Goal: Answer question/provide support: Share knowledge or assist other users

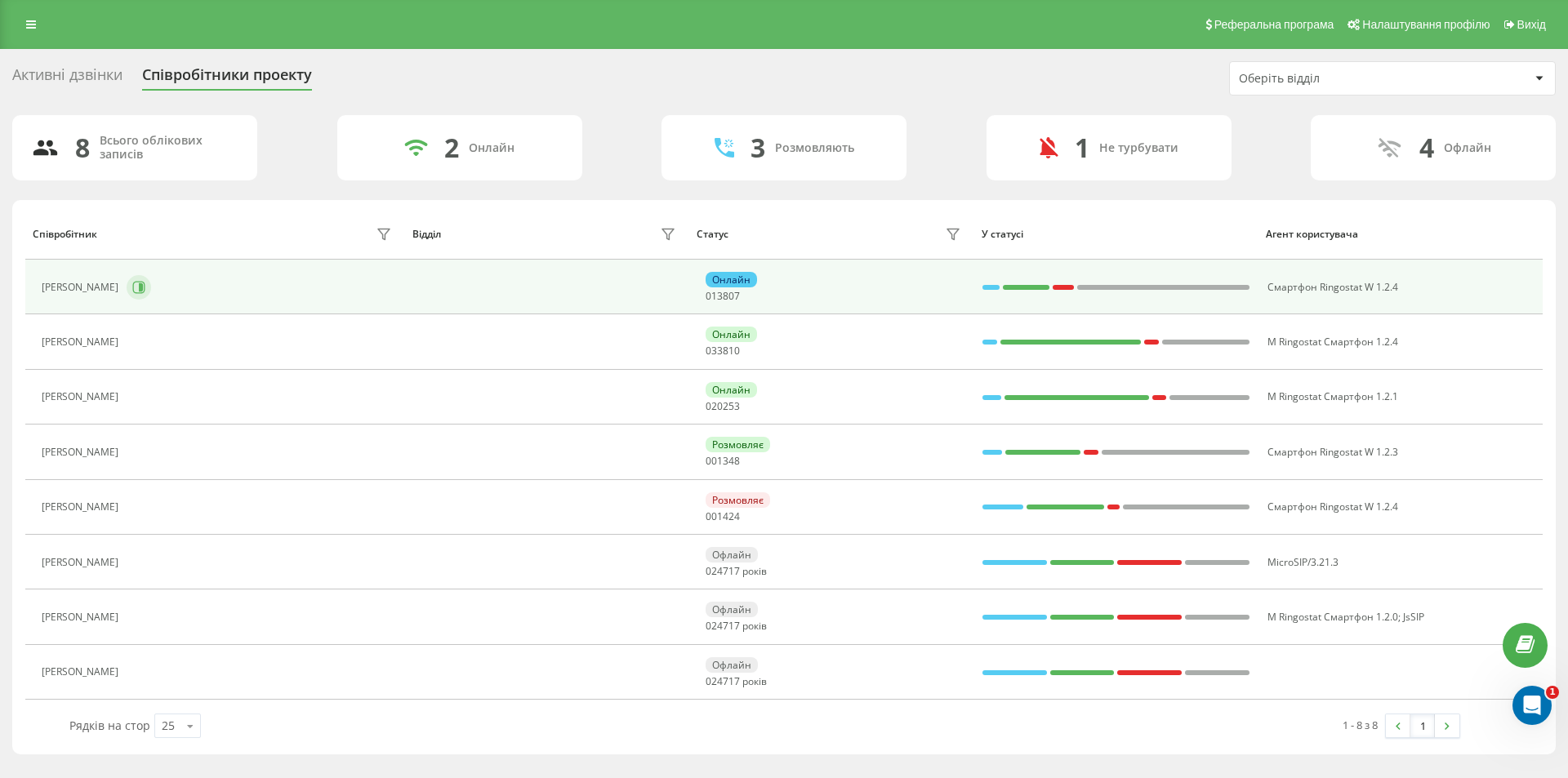
click at [145, 293] on icon at bounding box center [139, 287] width 12 height 12
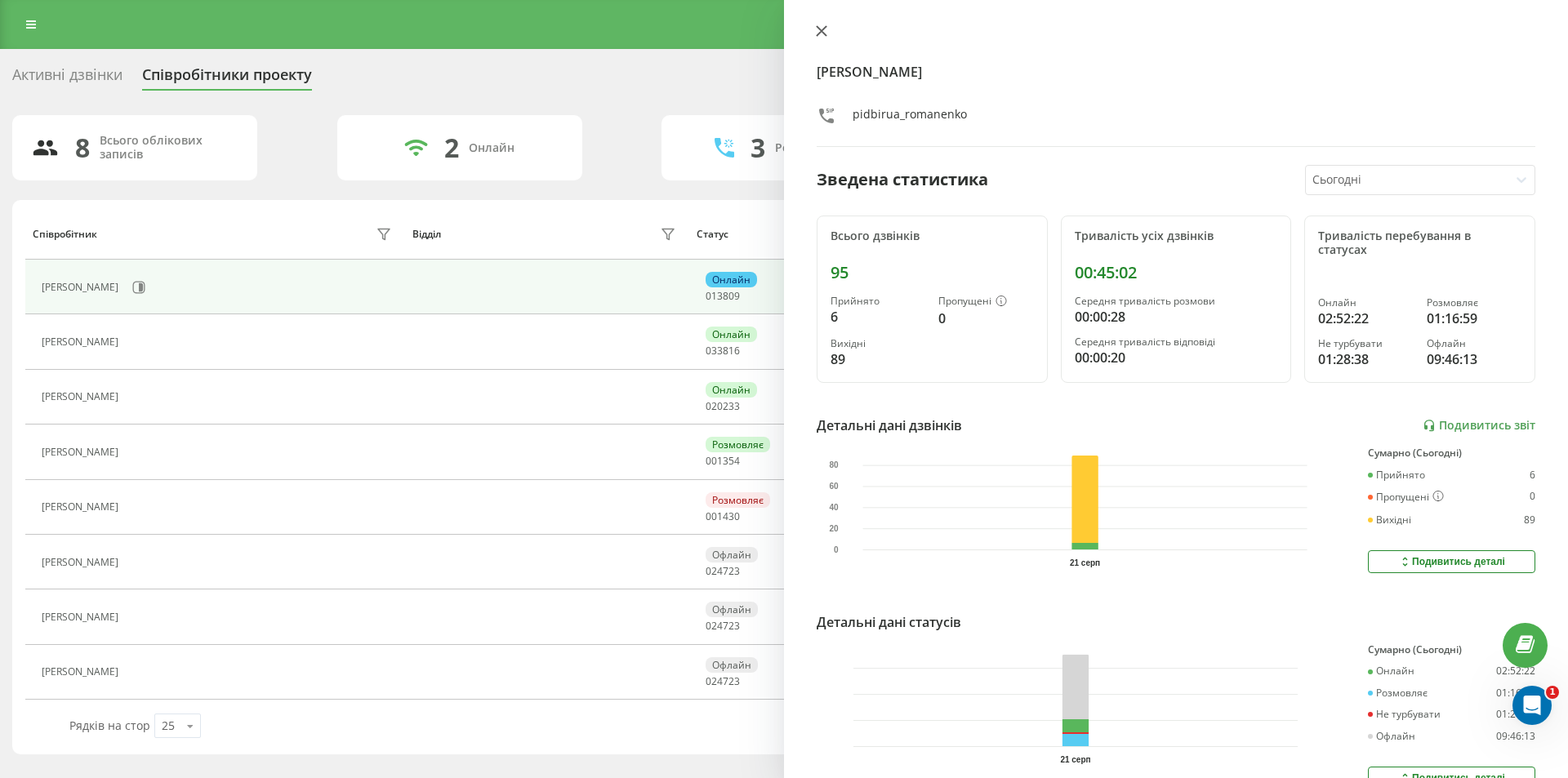
click at [823, 29] on icon at bounding box center [821, 31] width 9 height 9
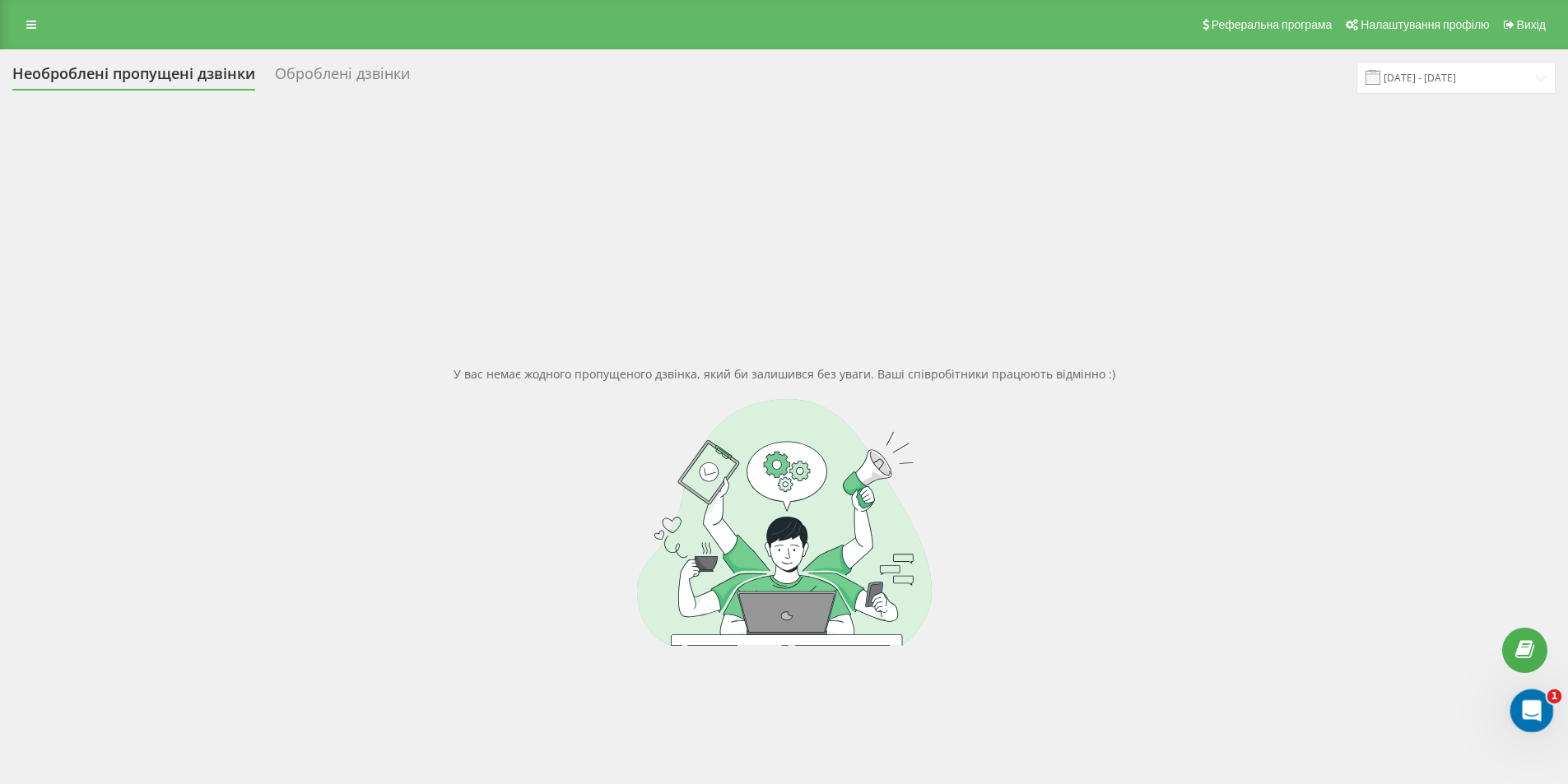
click at [1534, 701] on icon "Открыть службу сообщений Intercom" at bounding box center [1530, 709] width 28 height 28
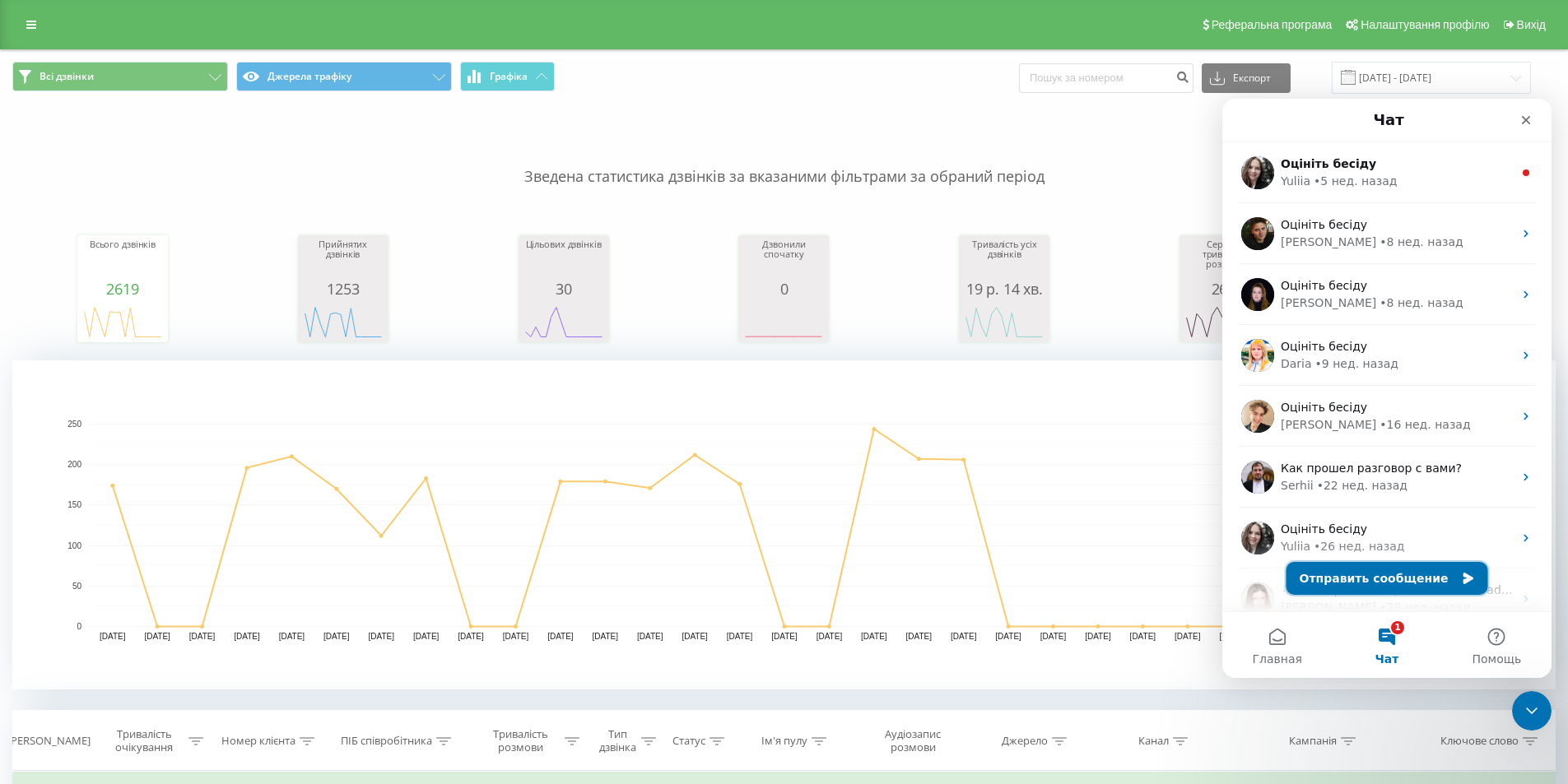
click at [1378, 571] on button "Отправить сообщение" at bounding box center [1387, 579] width 201 height 33
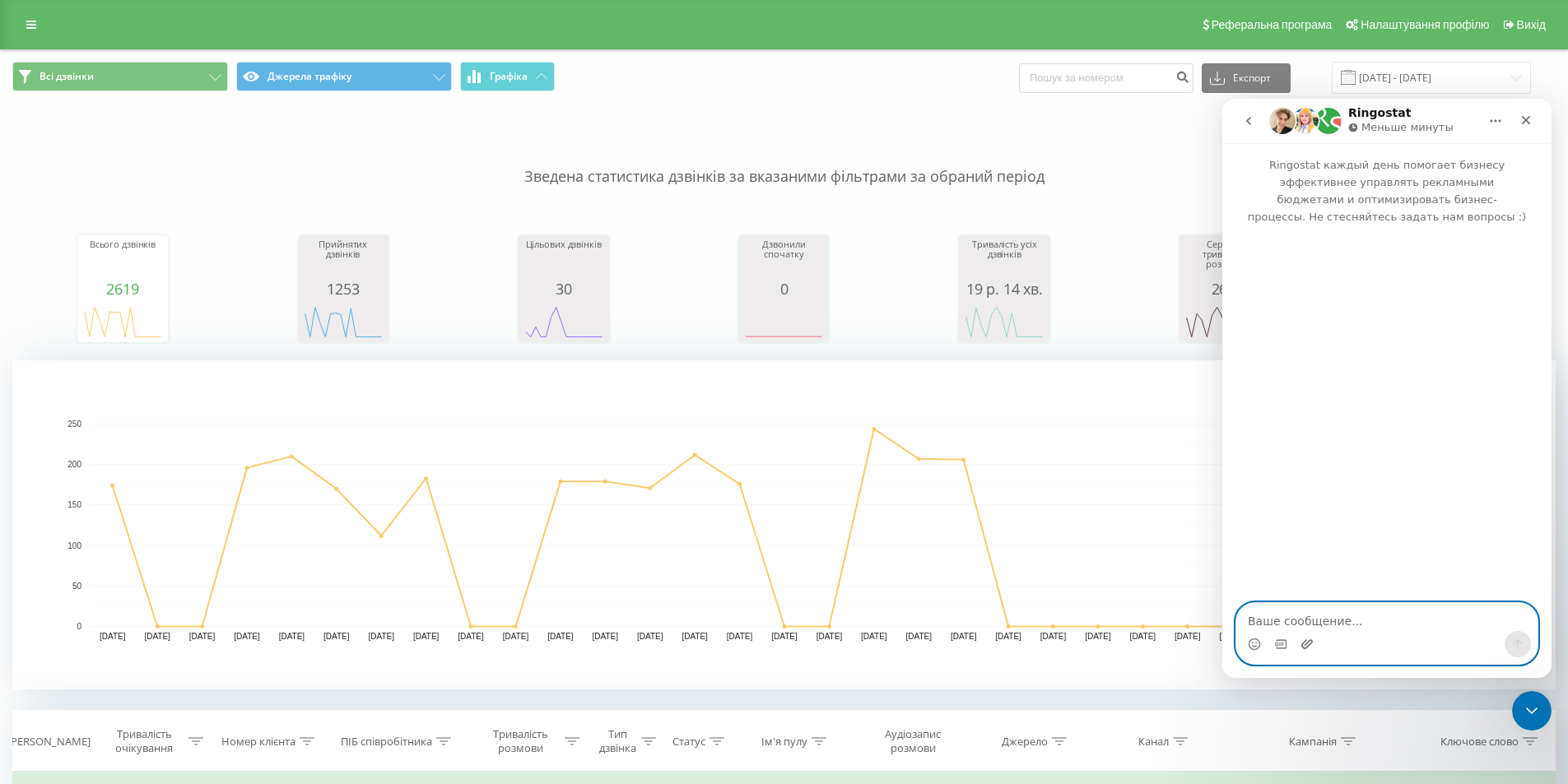
click at [1307, 646] on icon "Добавить вложение" at bounding box center [1307, 644] width 13 height 13
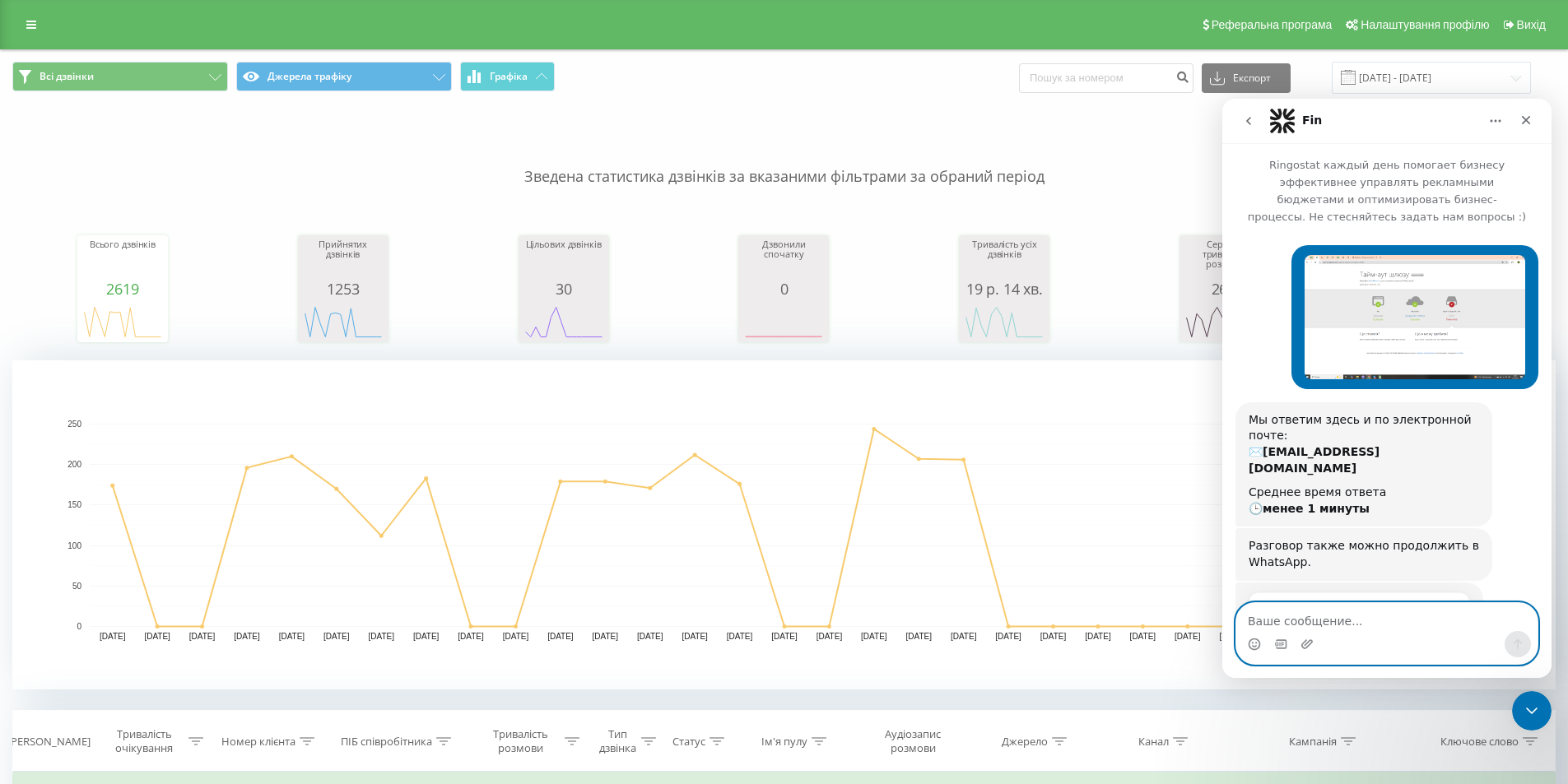
scroll to position [59, 0]
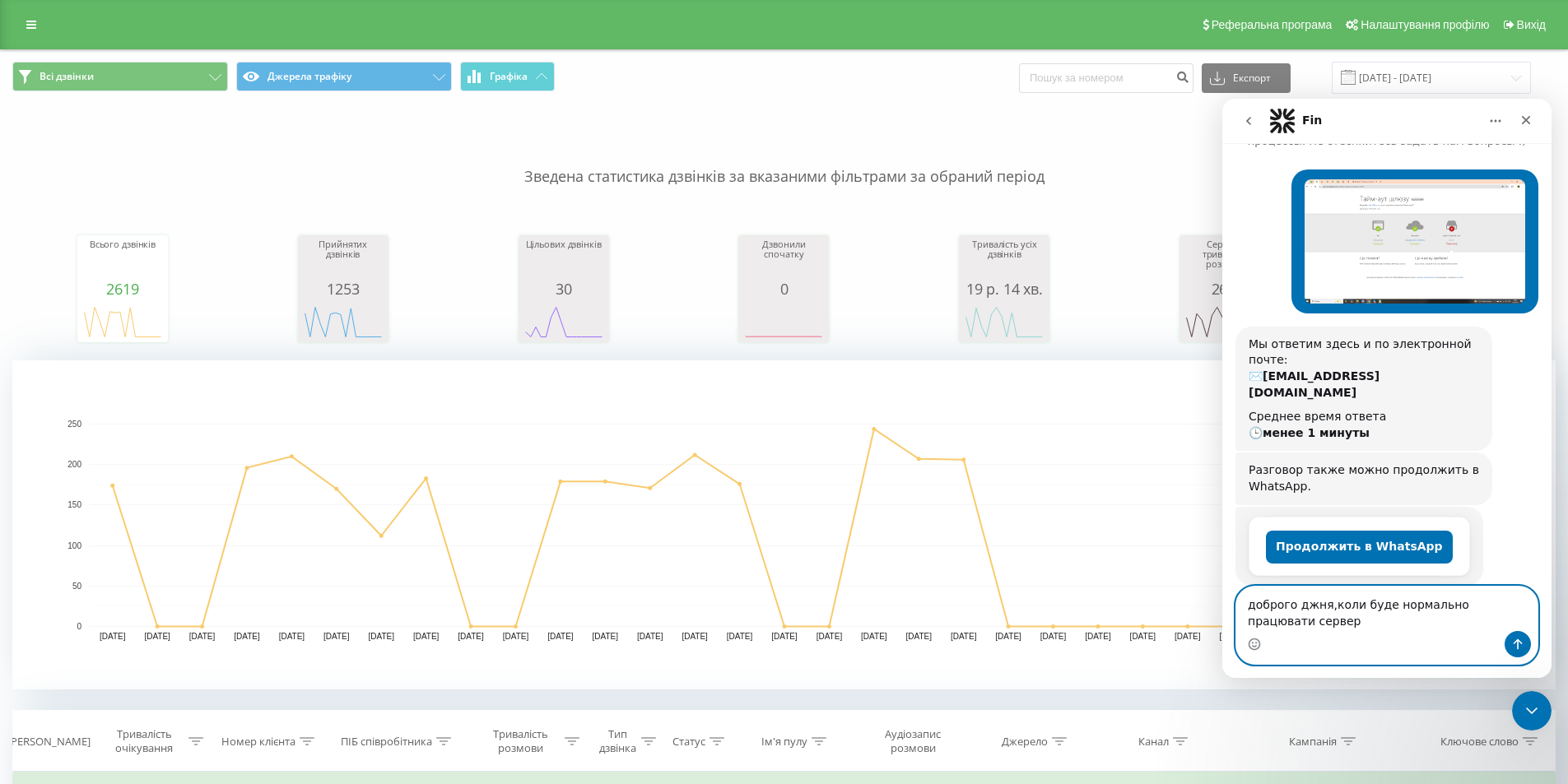
type textarea "доброго джня,коли буде нормально працювати сервер?"
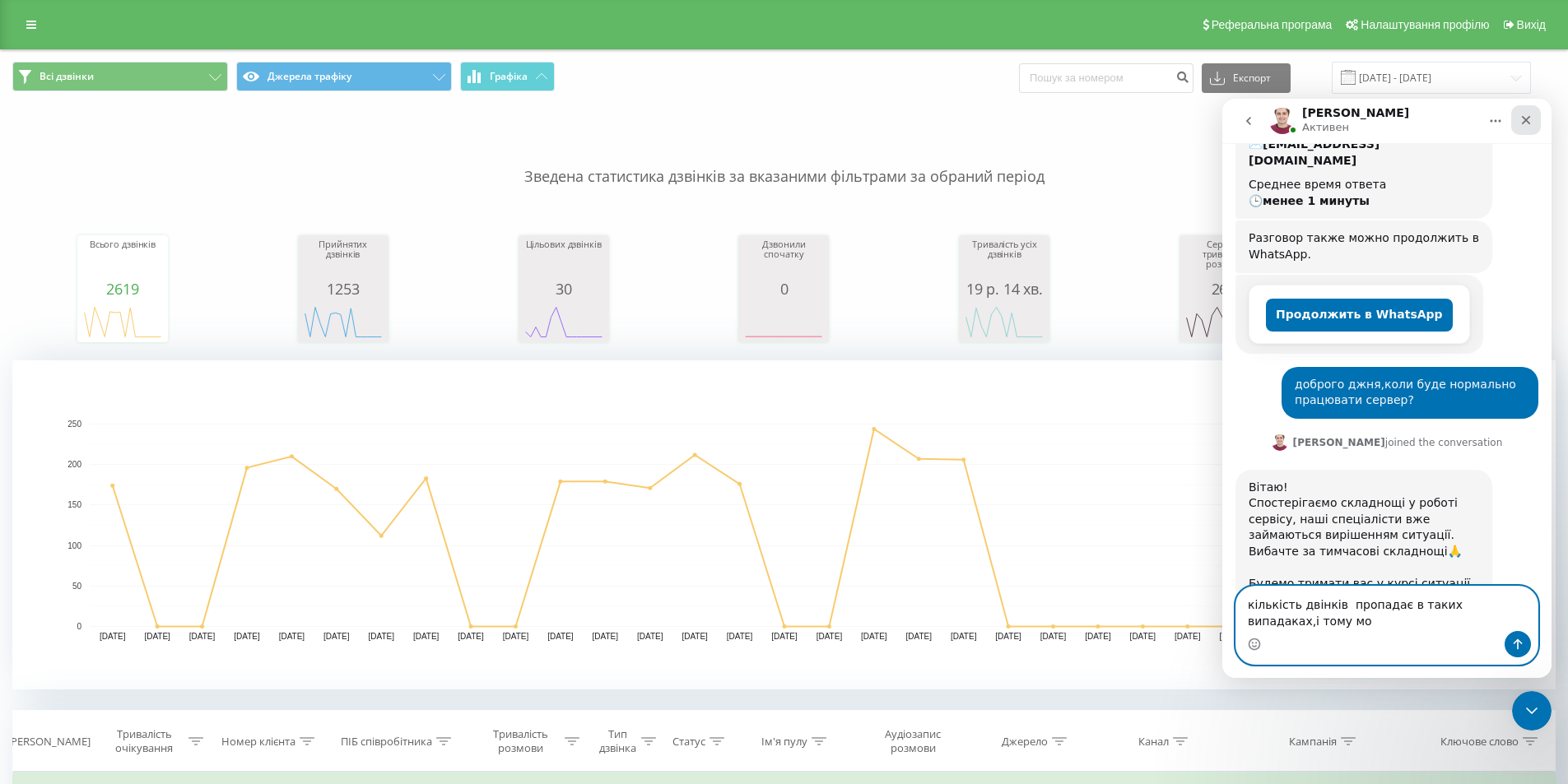
scroll to position [324, 0]
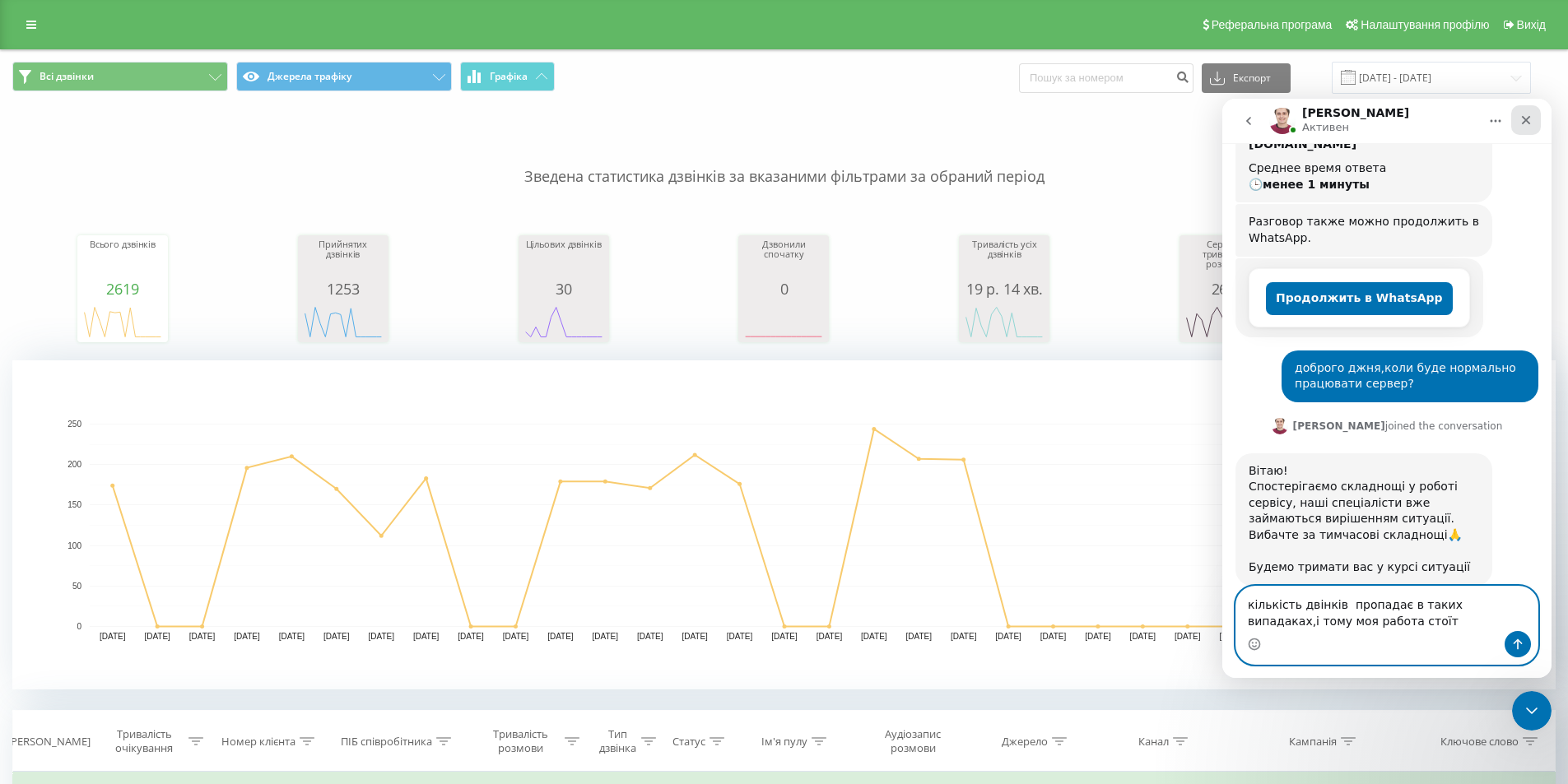
type textarea "кількість двінків пропадає в таких випадаках,і тому моя работа стоїт."
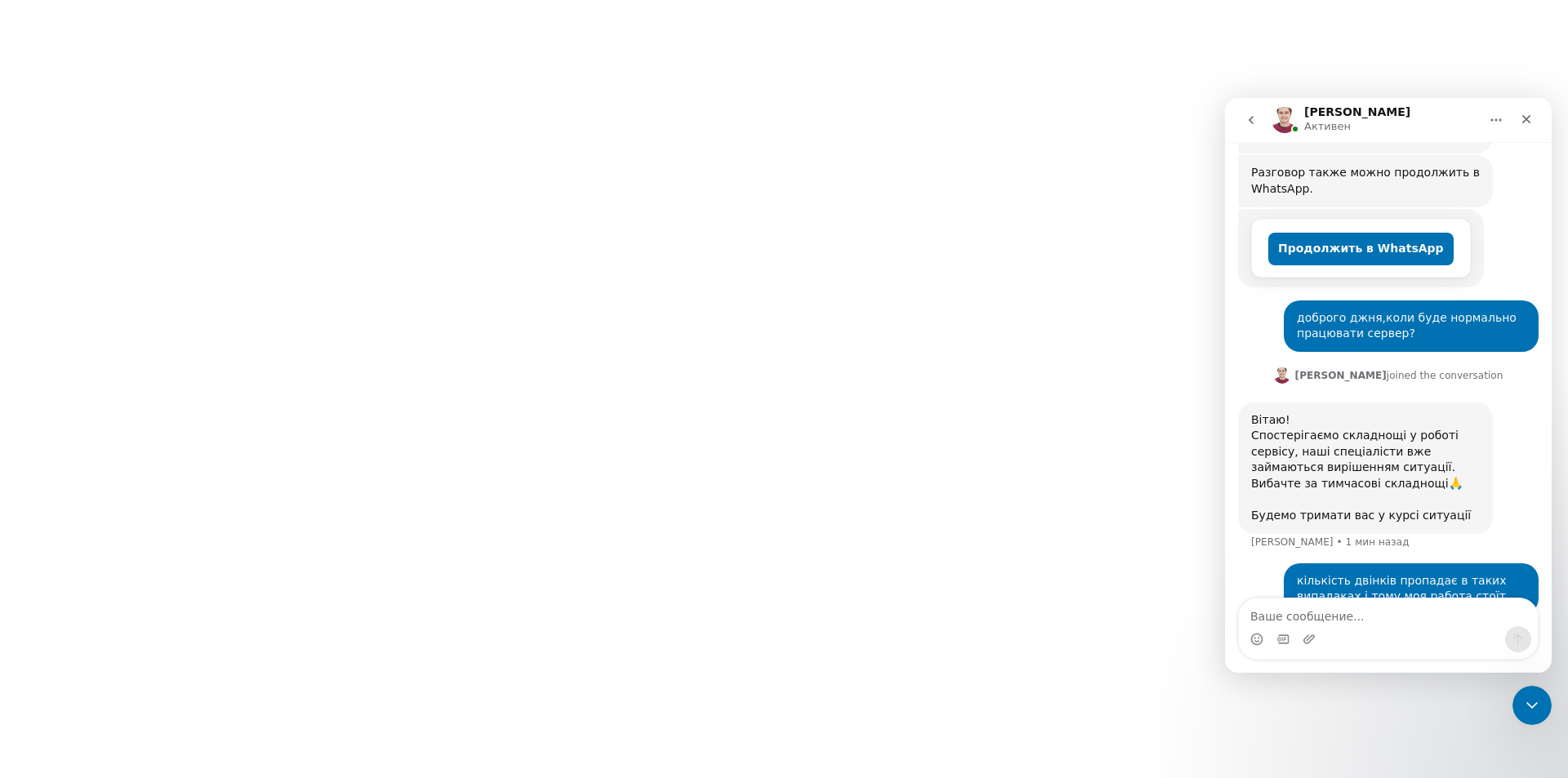
scroll to position [354, 0]
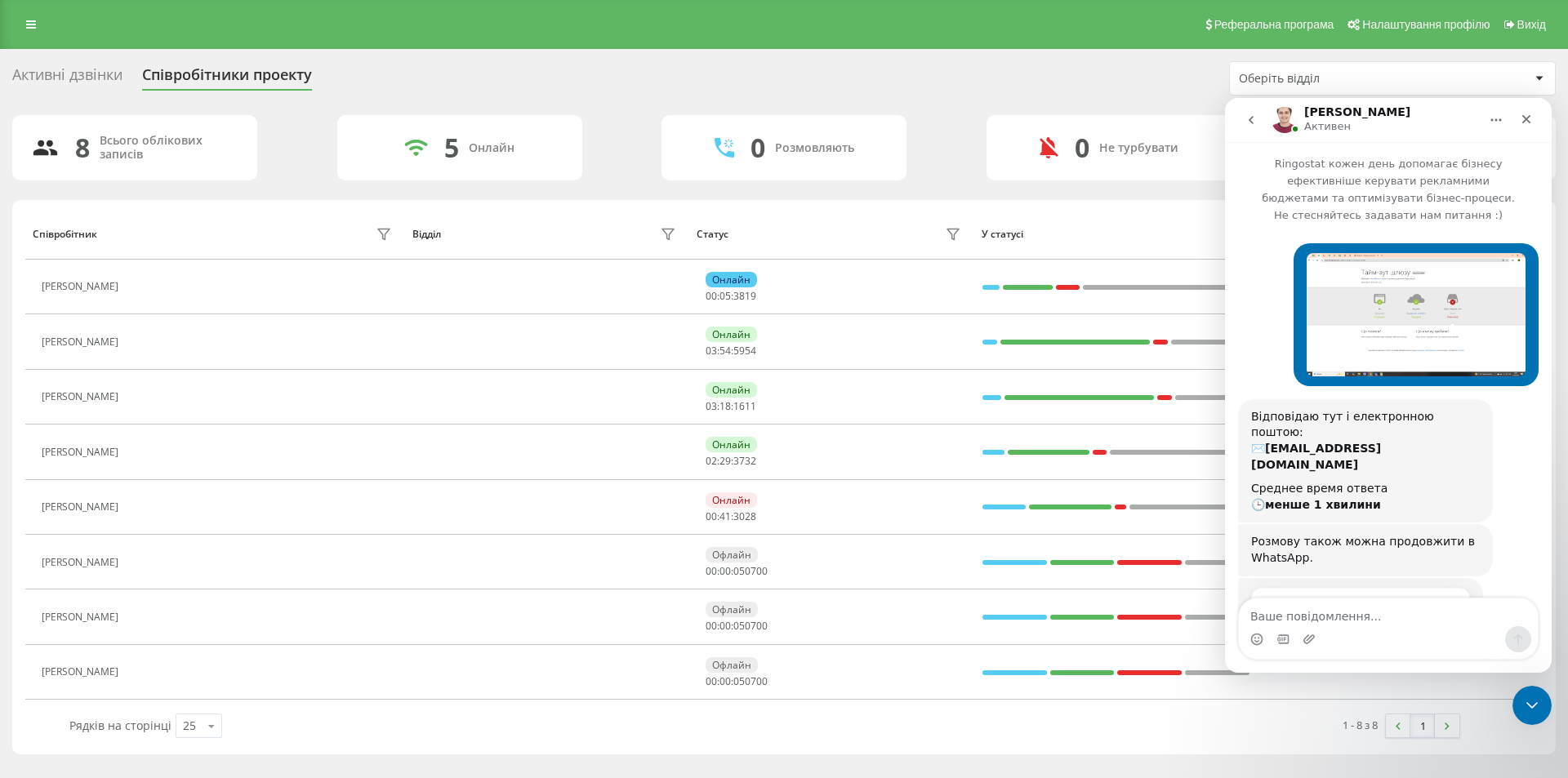
scroll to position [354, 0]
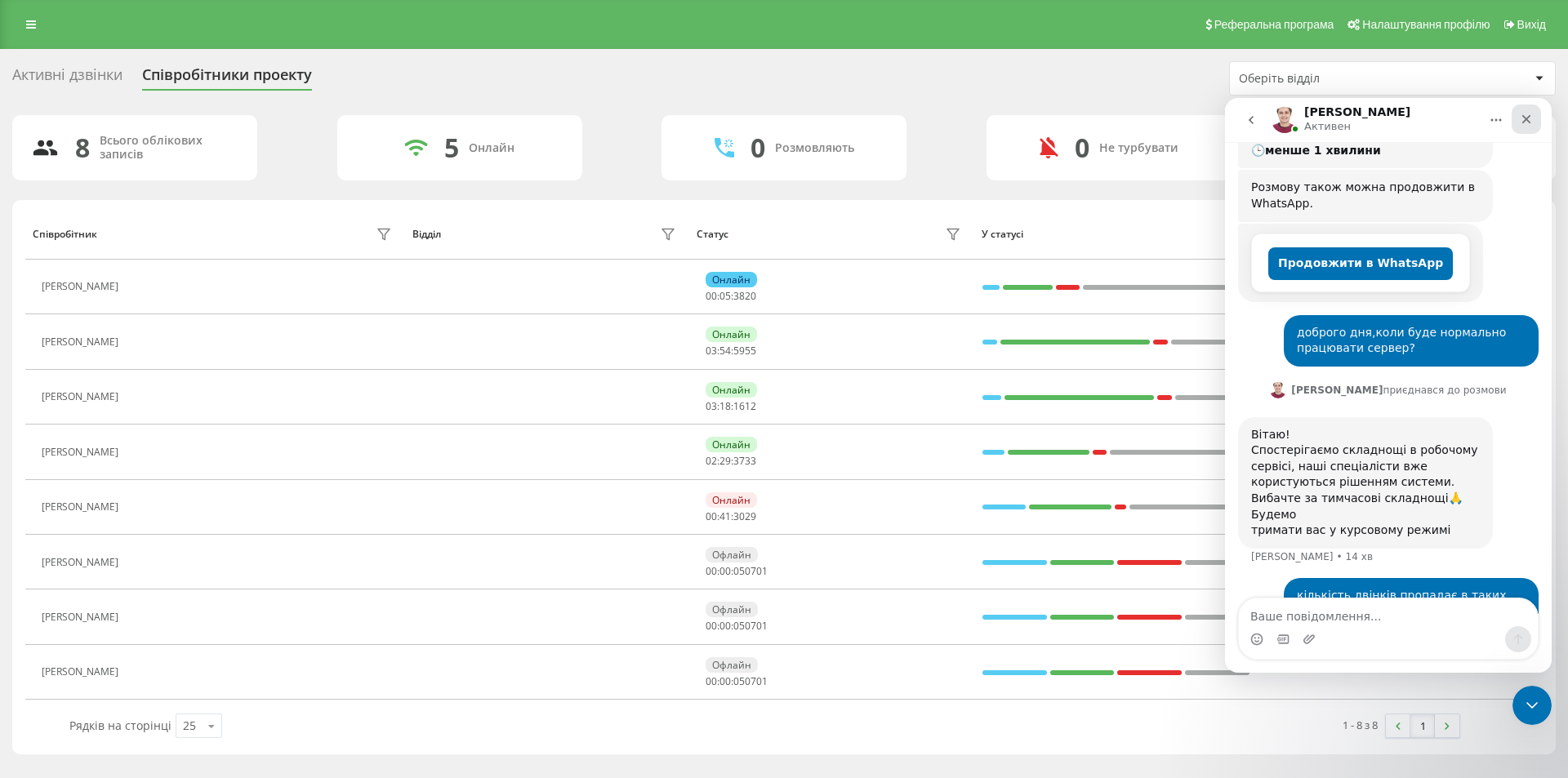
click at [1520, 119] on icon "Закрити" at bounding box center [1526, 119] width 13 height 13
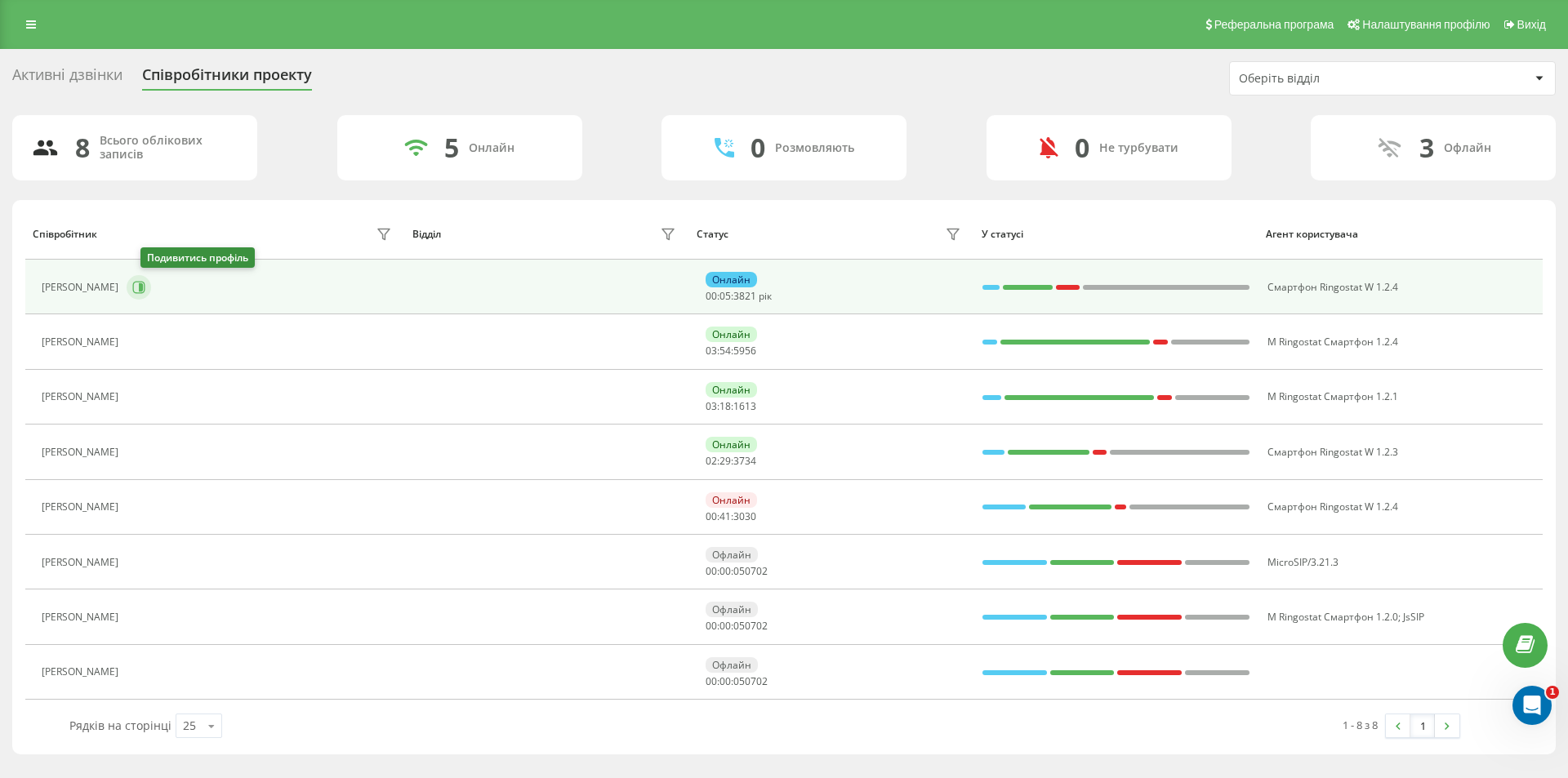
click at [143, 283] on icon at bounding box center [141, 287] width 4 height 9
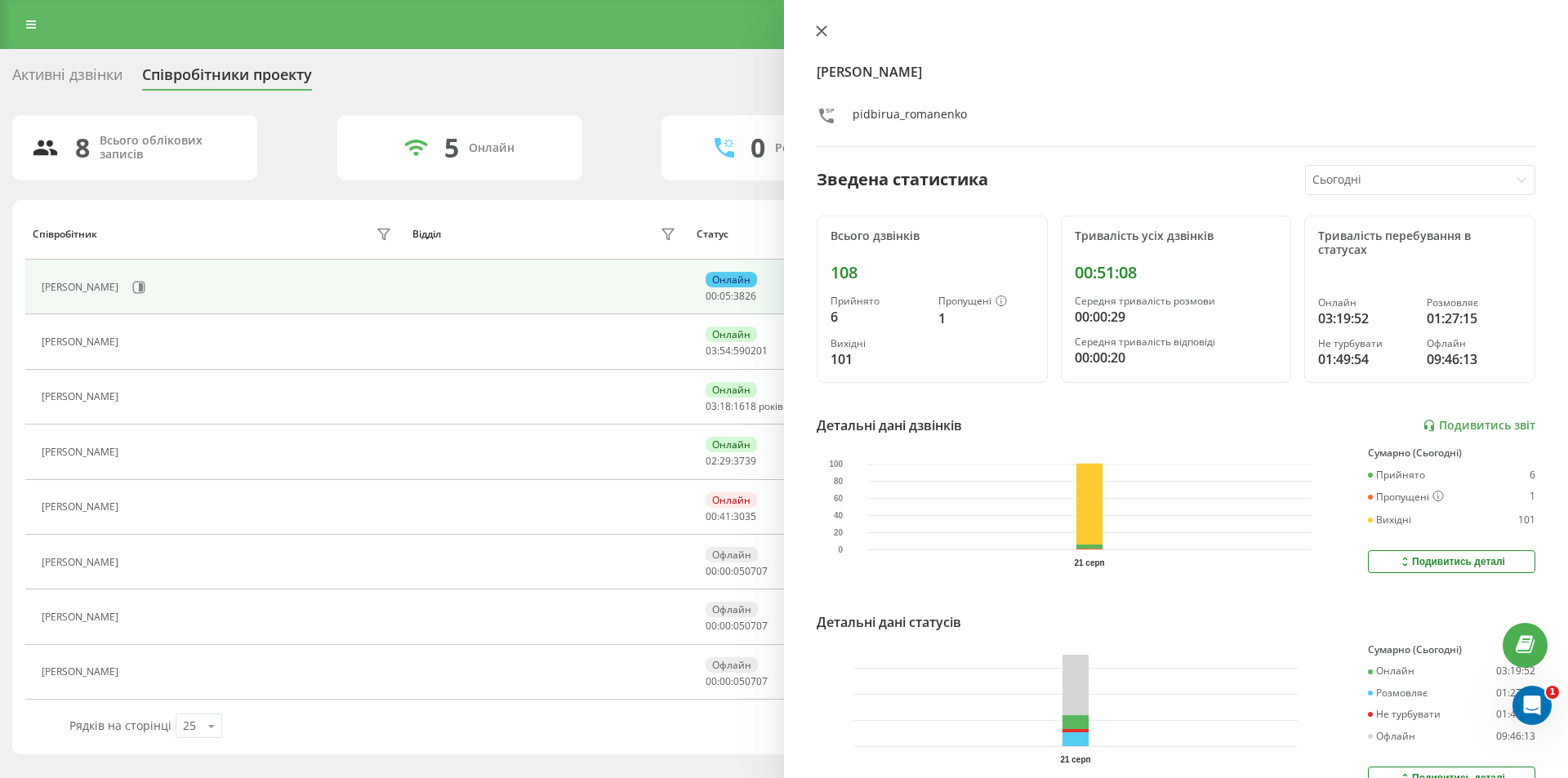
click at [825, 32] on icon at bounding box center [821, 31] width 11 height 11
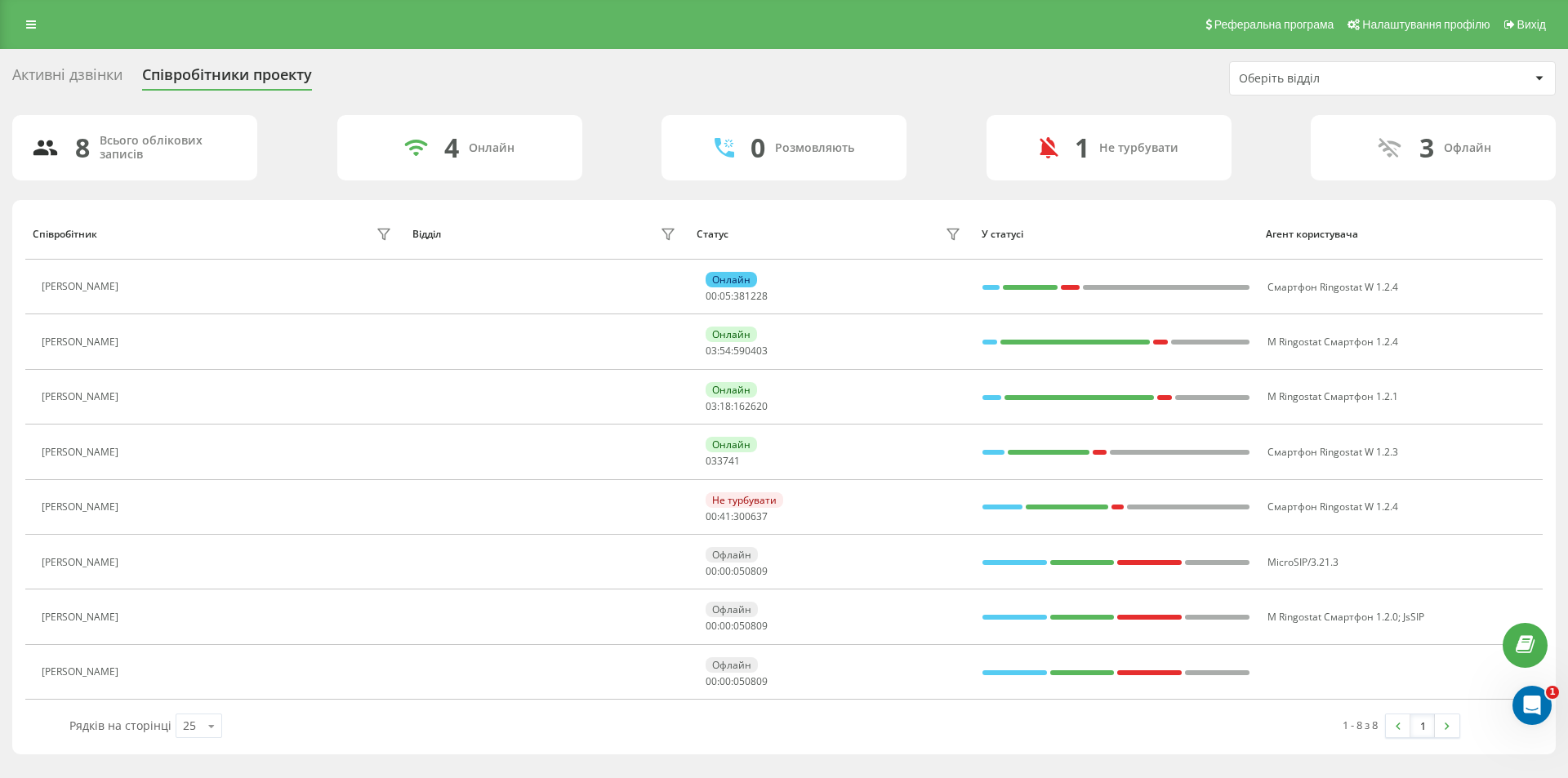
scroll to position [684, 0]
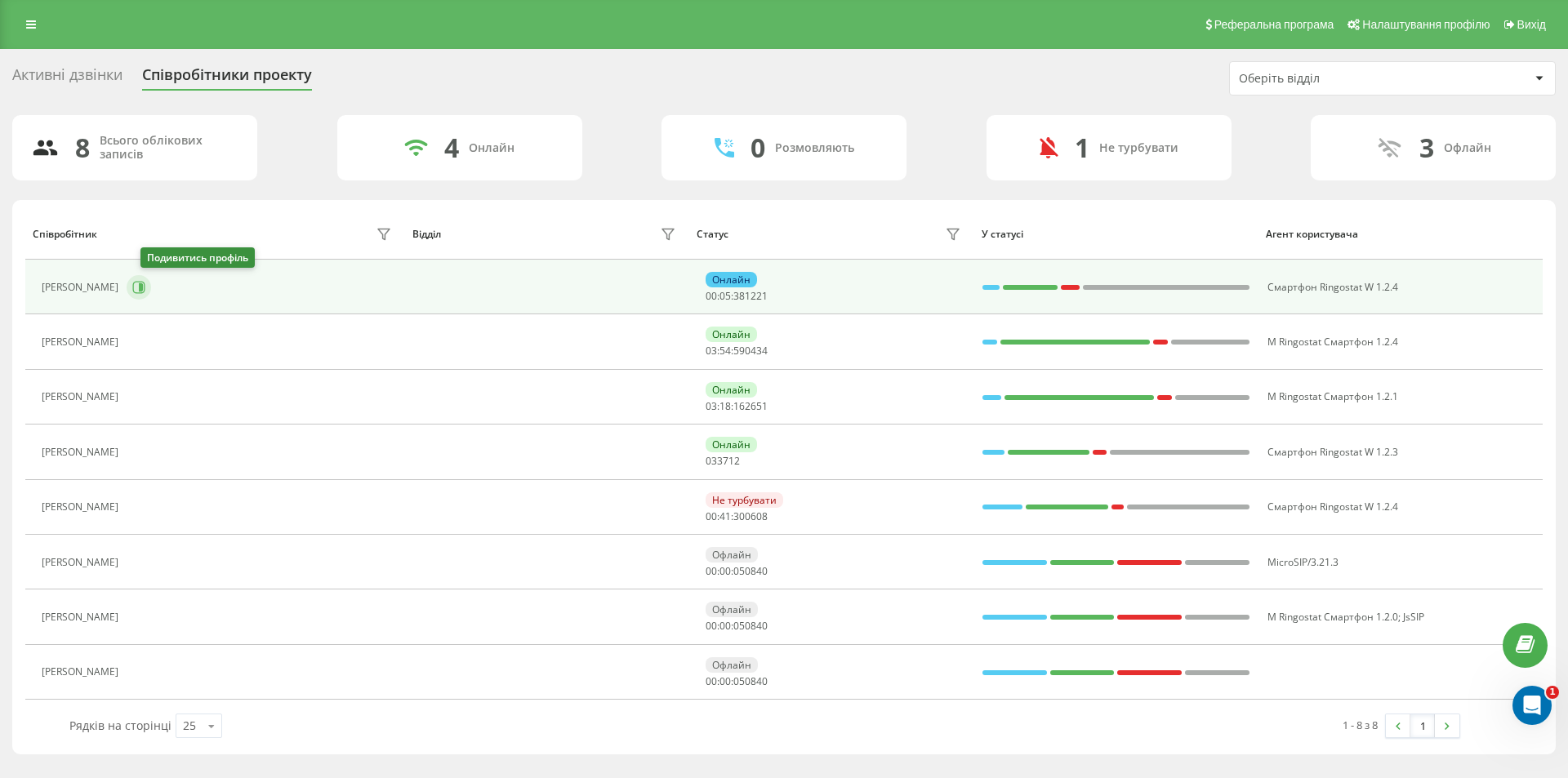
click at [145, 283] on icon at bounding box center [138, 287] width 13 height 13
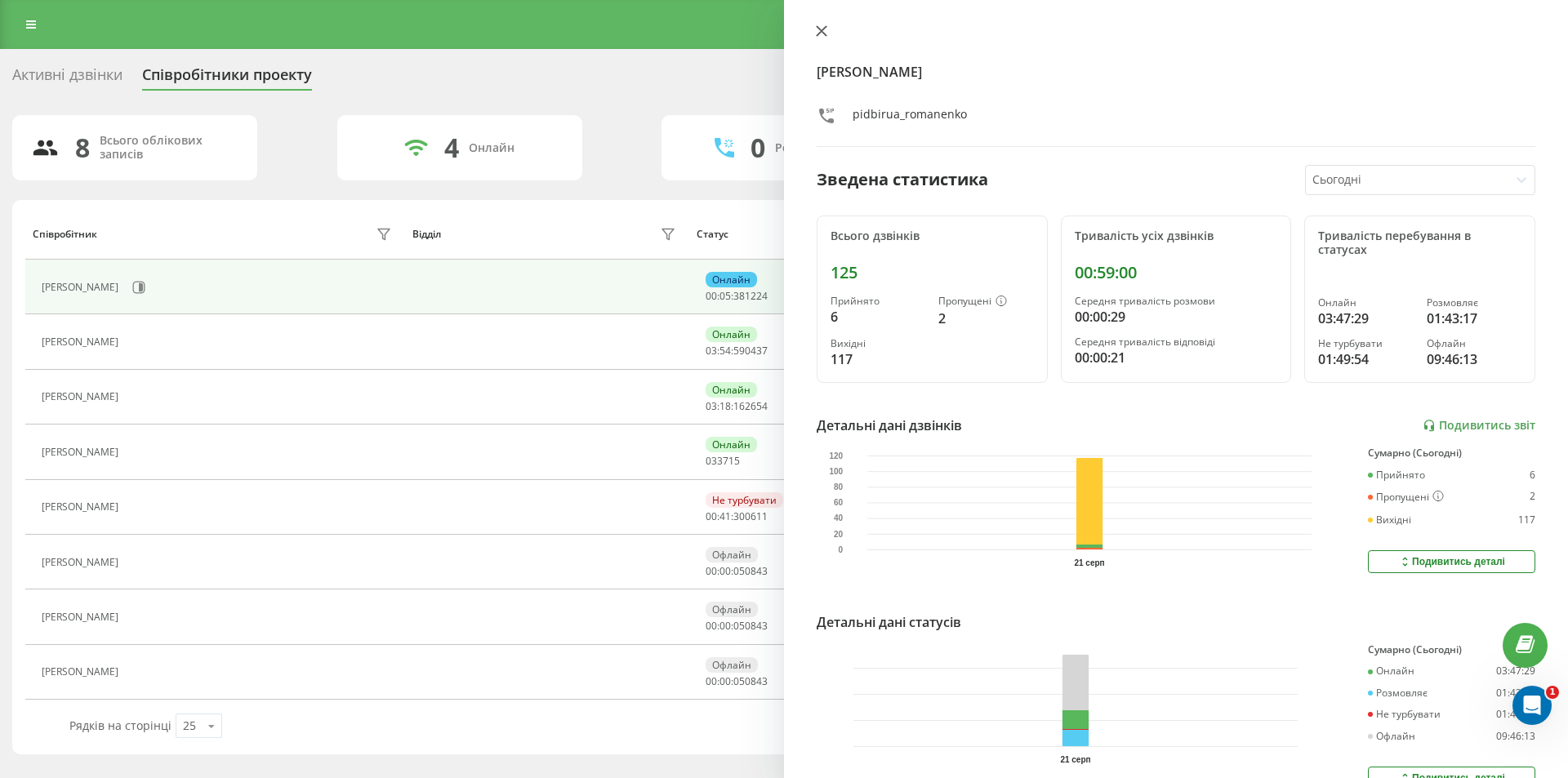
click at [824, 30] on icon at bounding box center [821, 31] width 9 height 9
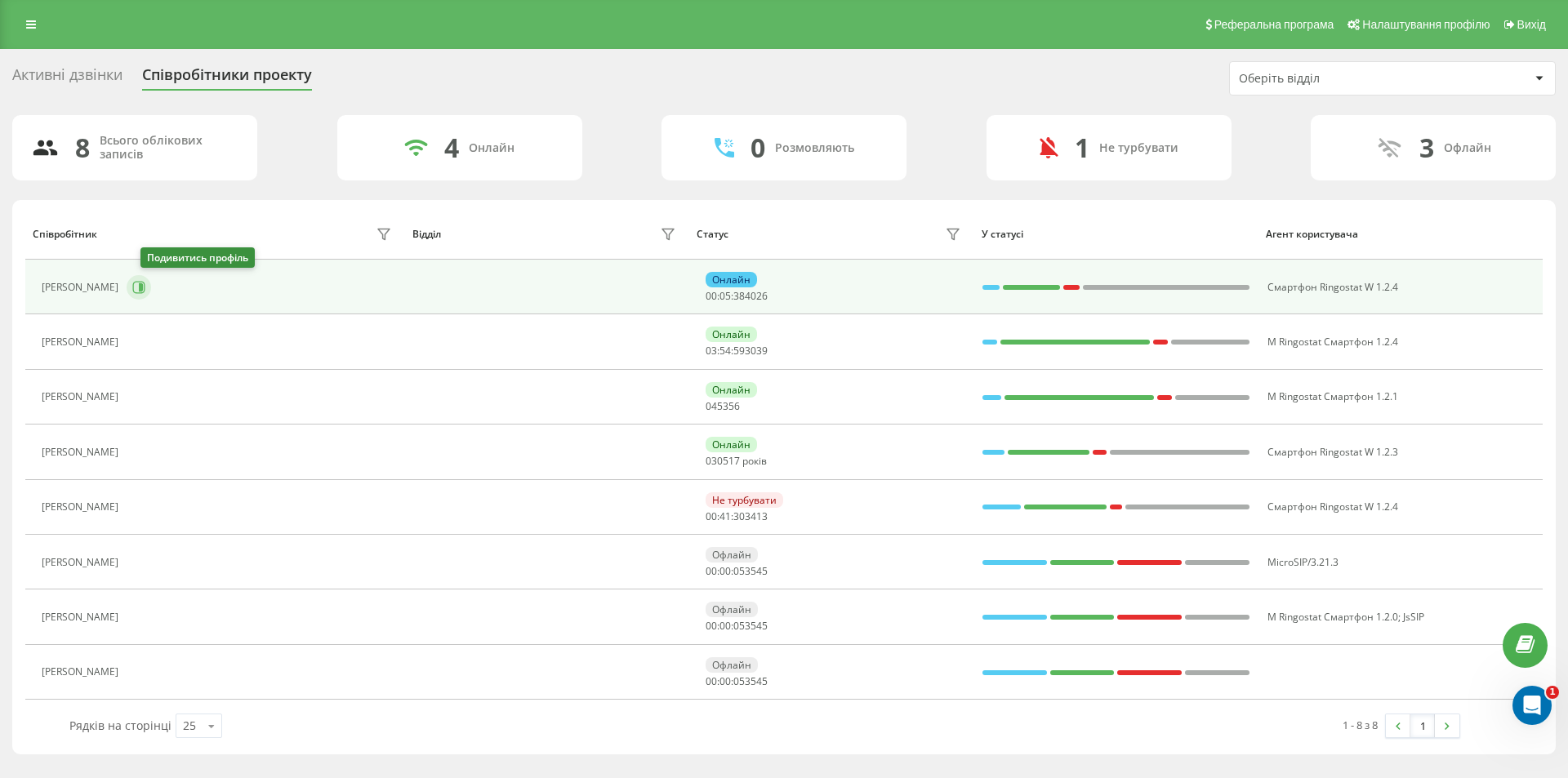
click at [143, 291] on icon at bounding box center [141, 287] width 4 height 9
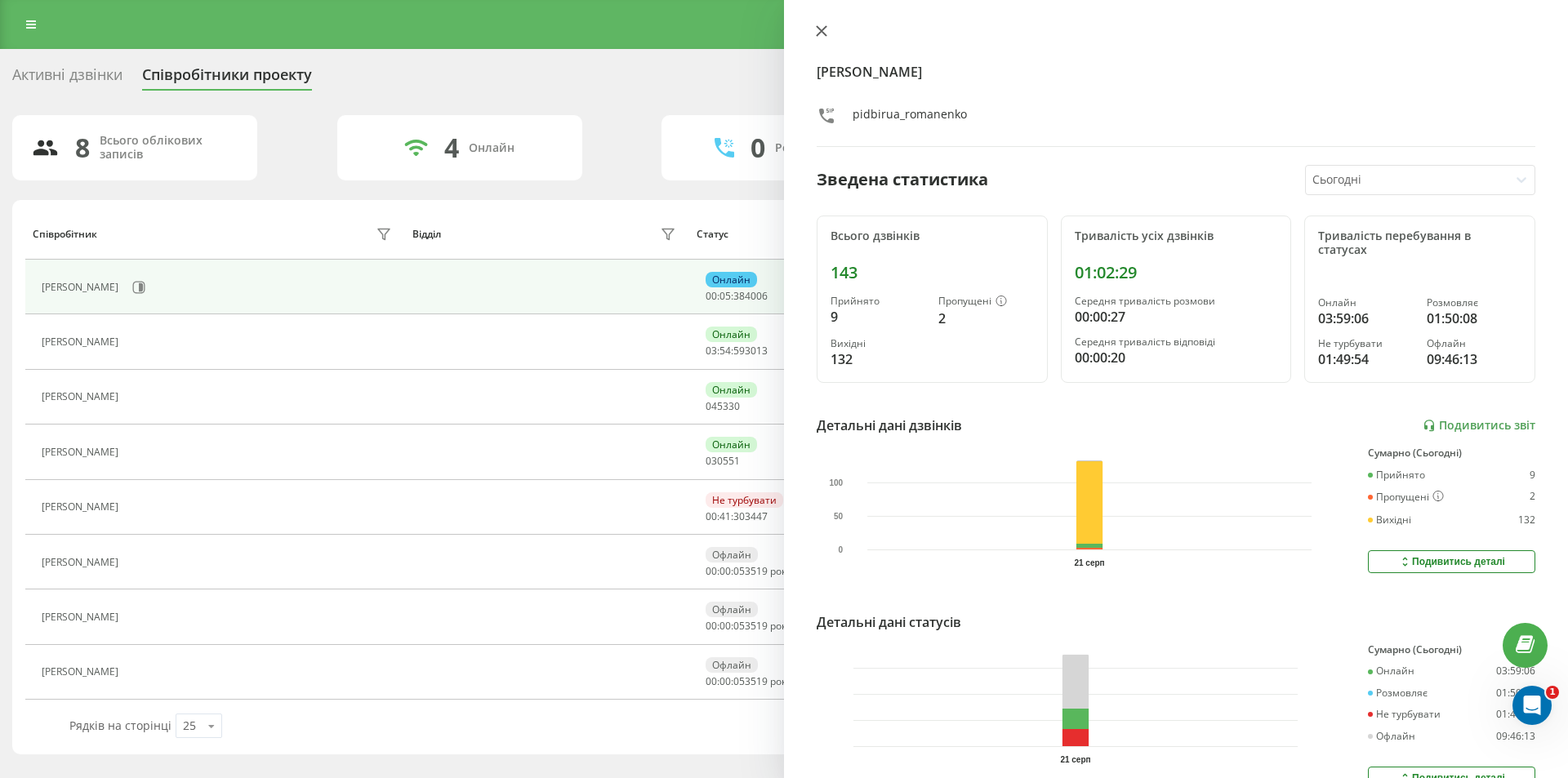
click at [824, 30] on icon at bounding box center [821, 31] width 9 height 9
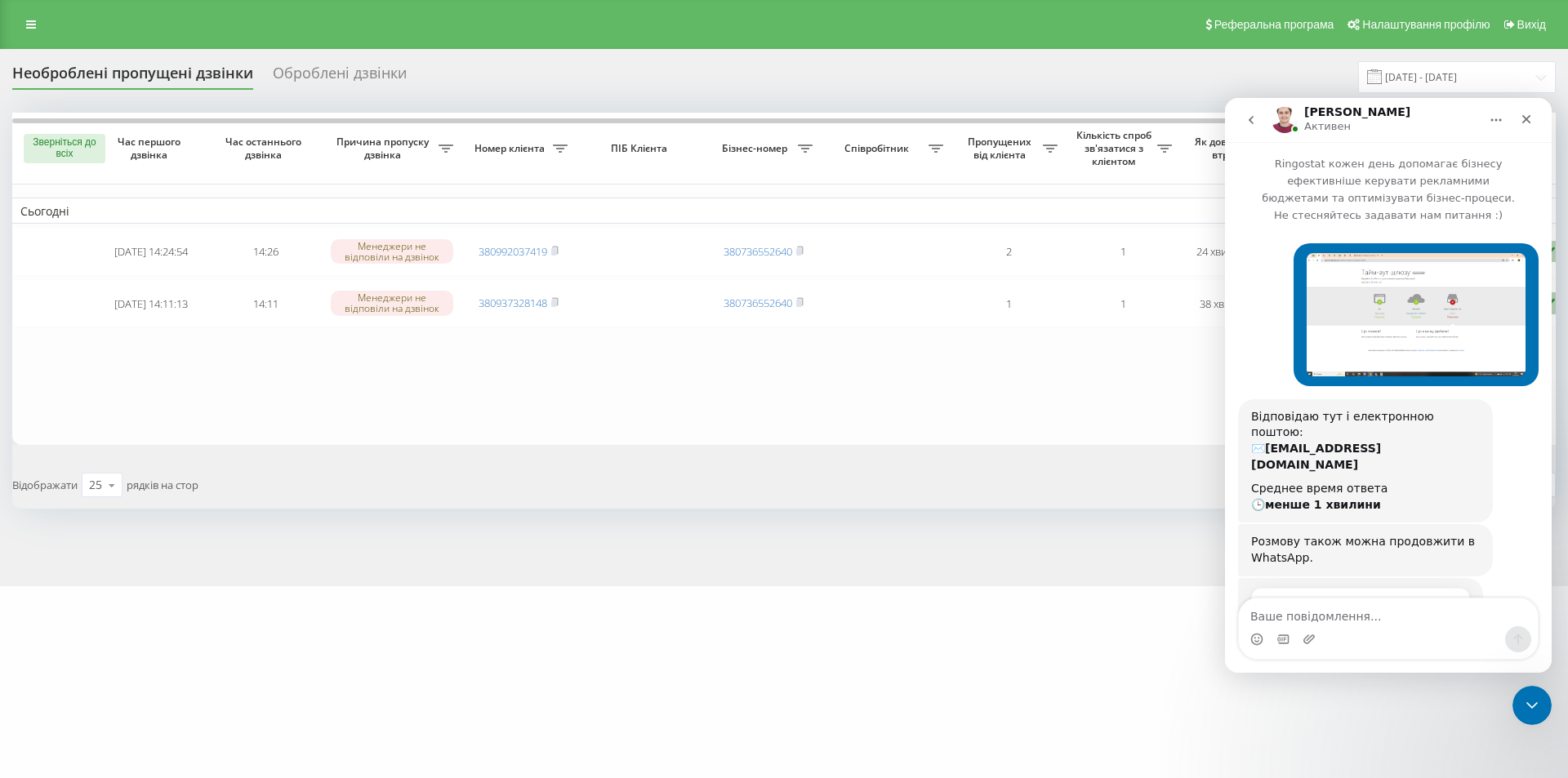
scroll to position [354, 0]
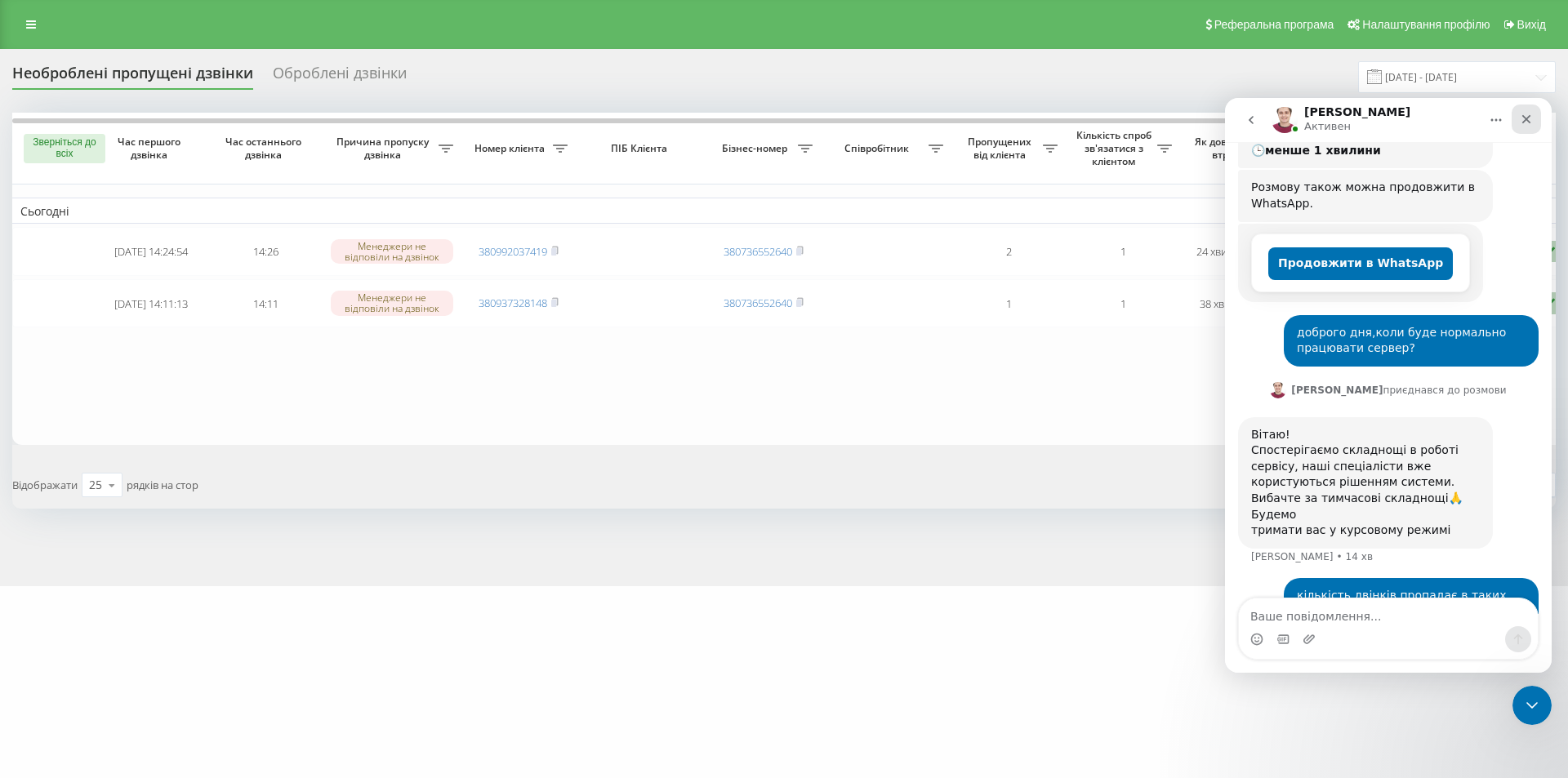
click at [1527, 120] on icon "Закрити" at bounding box center [1527, 119] width 9 height 9
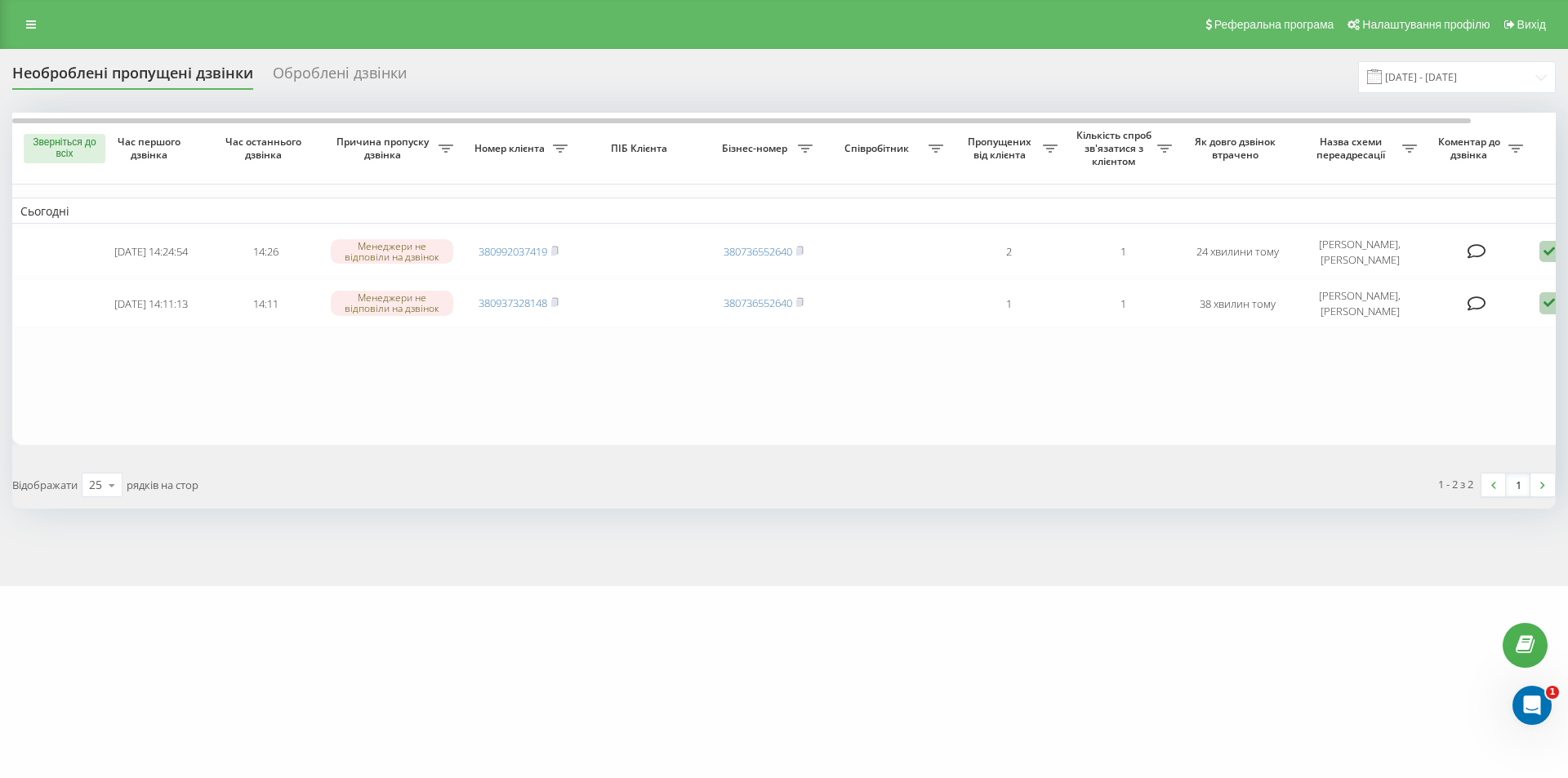
scroll to position [684, 0]
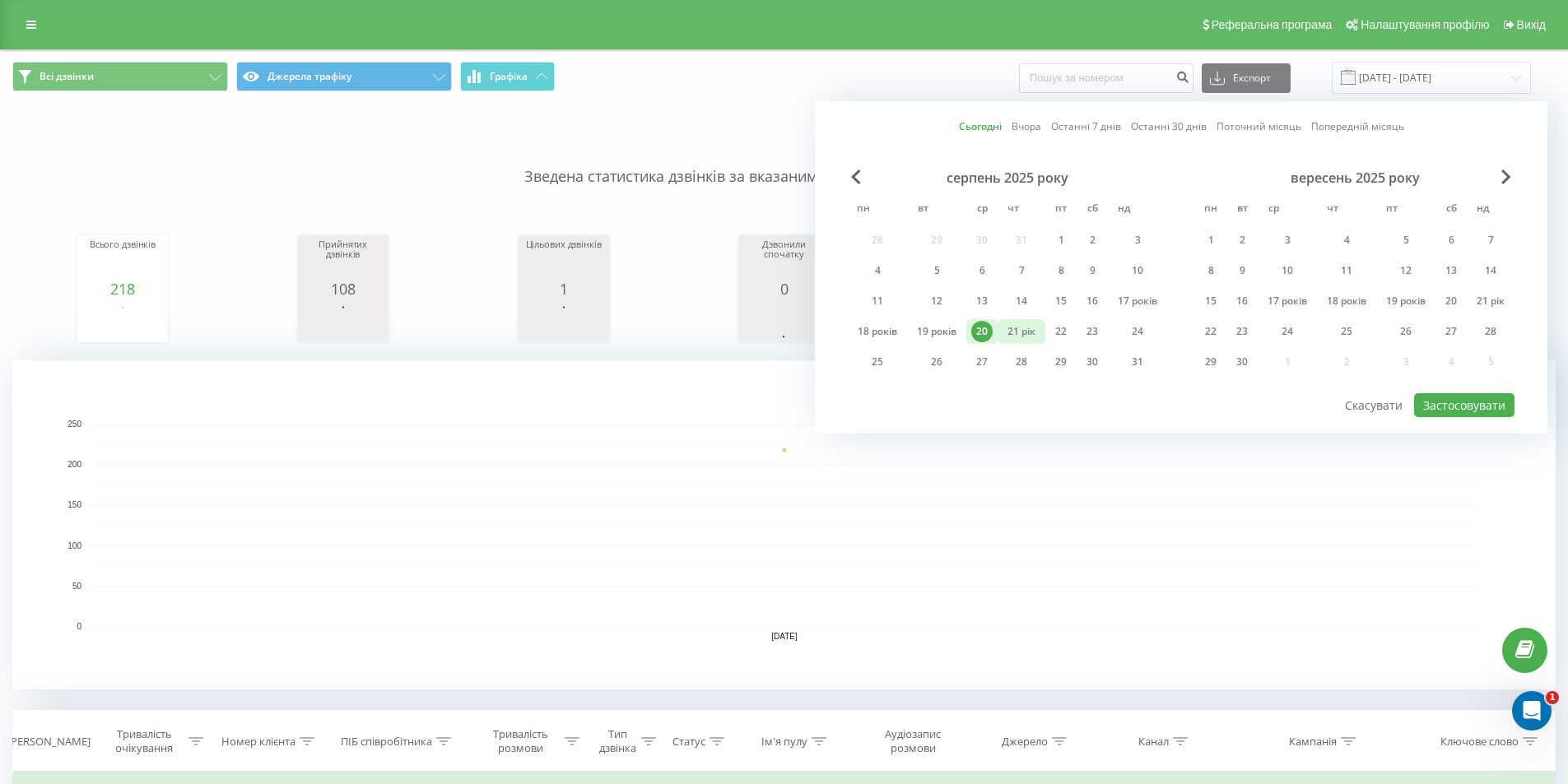
click at [1009, 328] on font "21 рік" at bounding box center [1021, 331] width 28 height 14
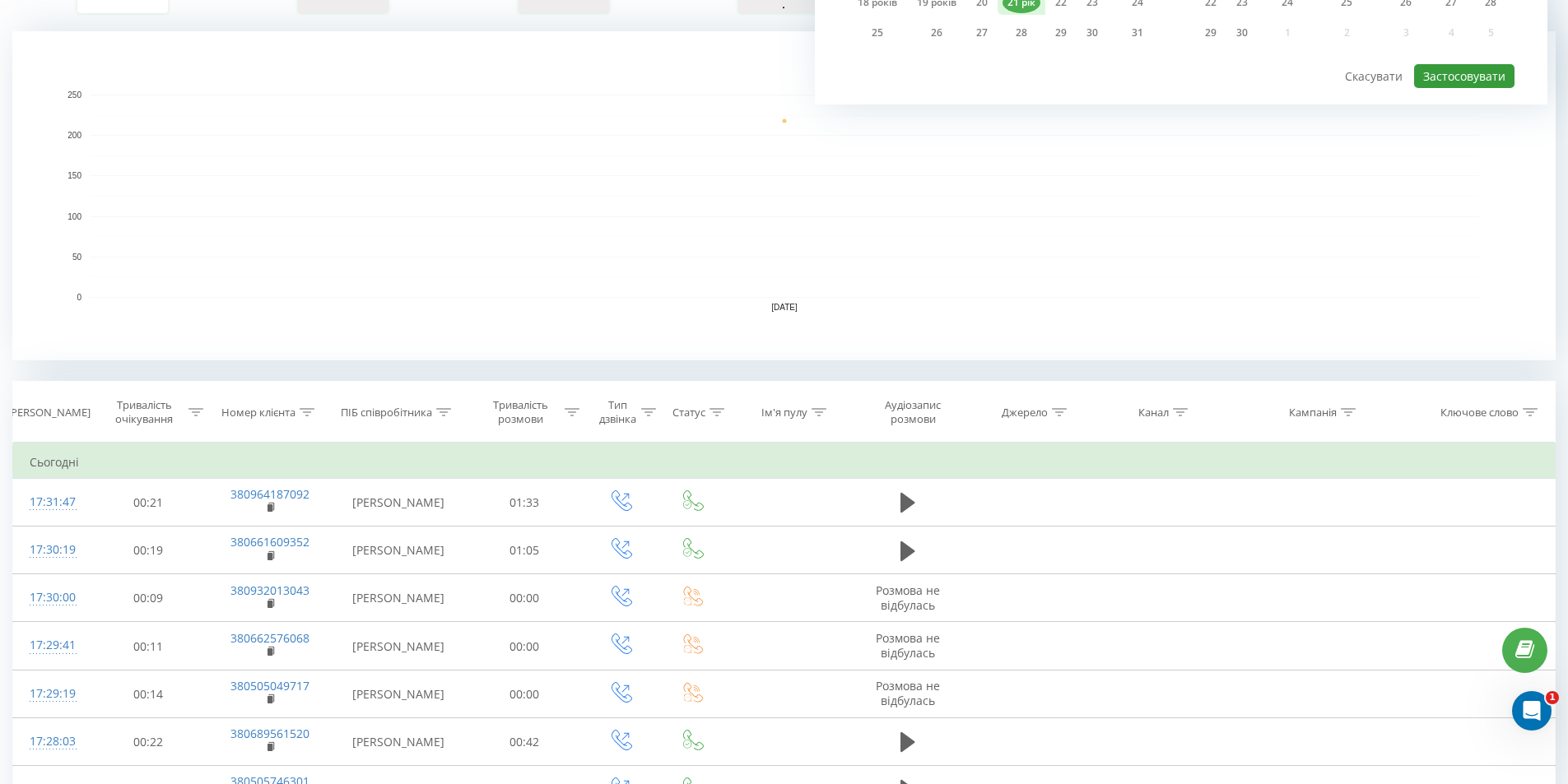
click at [1460, 73] on font "Застосовувати" at bounding box center [1465, 76] width 83 height 15
type input "[DATE] - [DATE]"
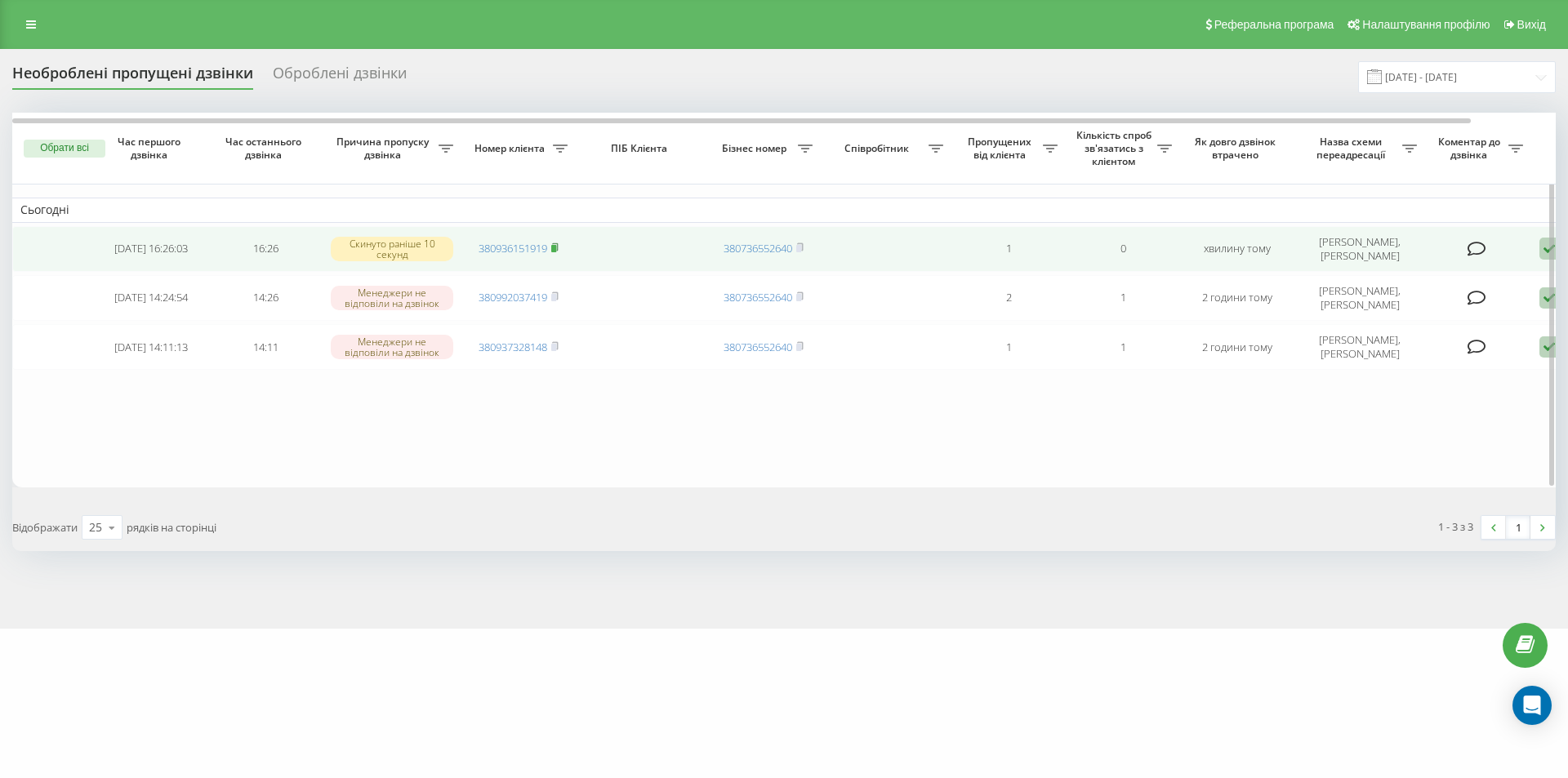
click at [559, 247] on icon at bounding box center [555, 247] width 8 height 9
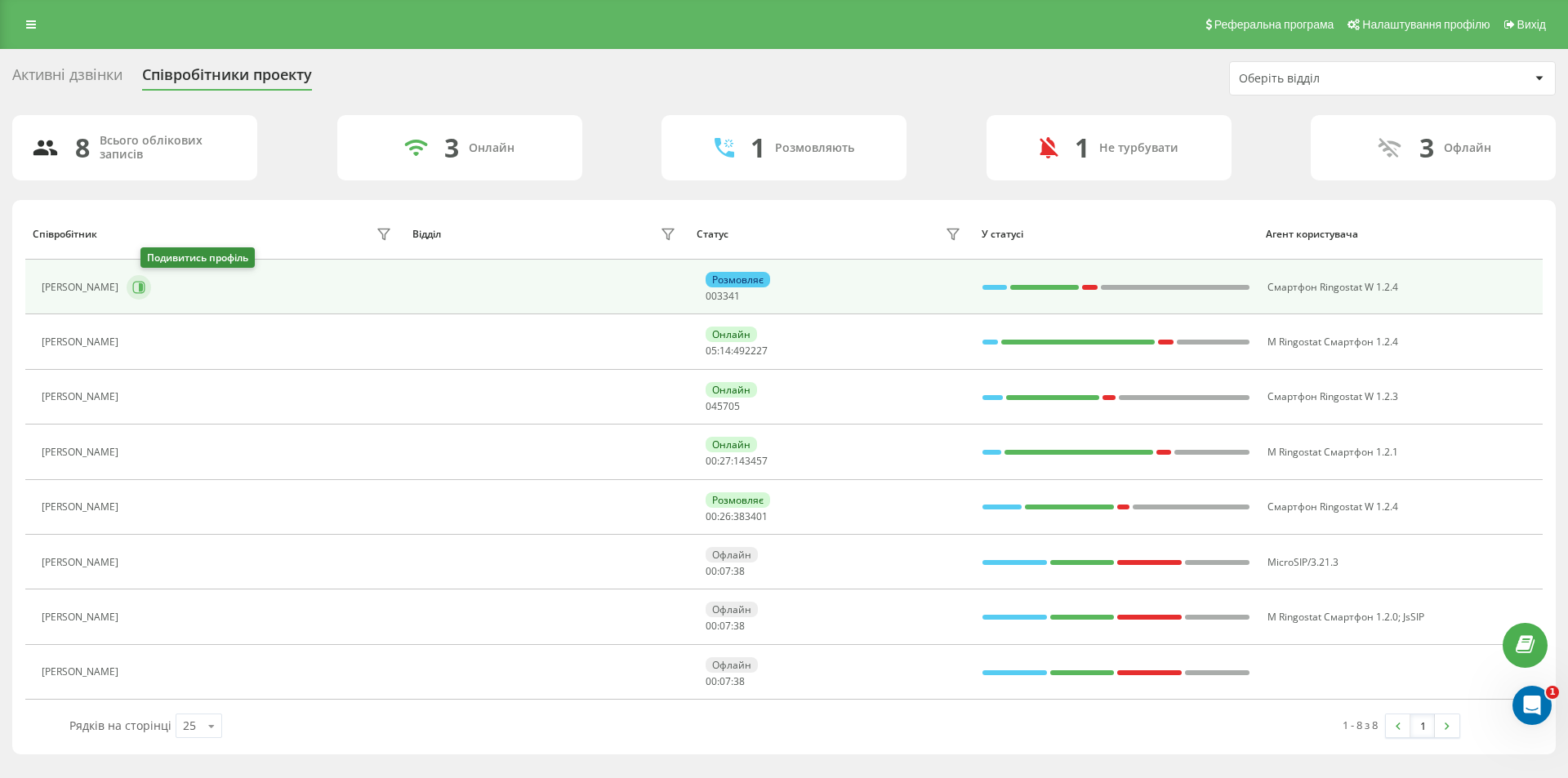
scroll to position [684, 0]
click at [145, 281] on icon at bounding box center [138, 287] width 13 height 13
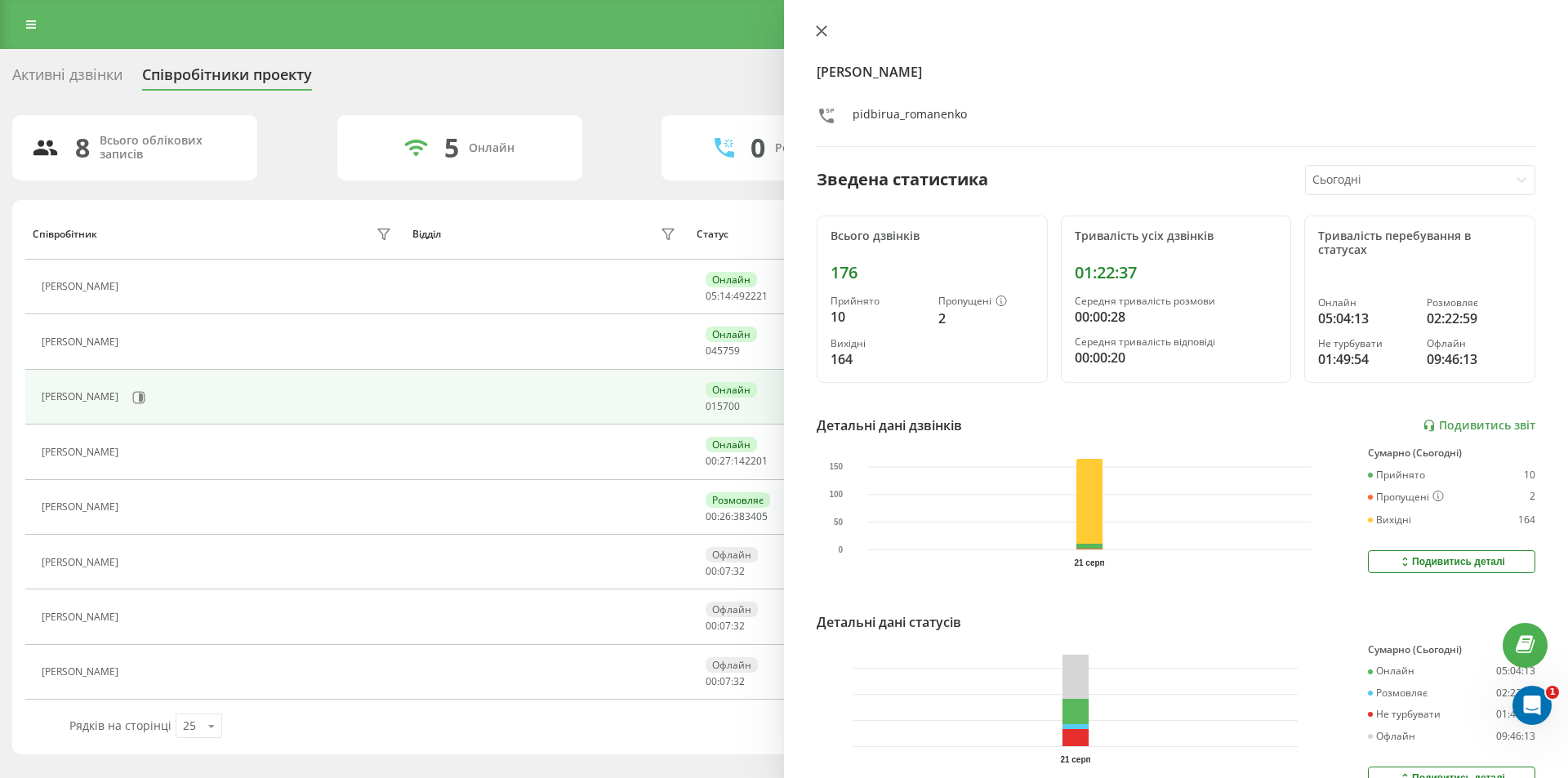
click at [824, 26] on icon at bounding box center [821, 31] width 11 height 11
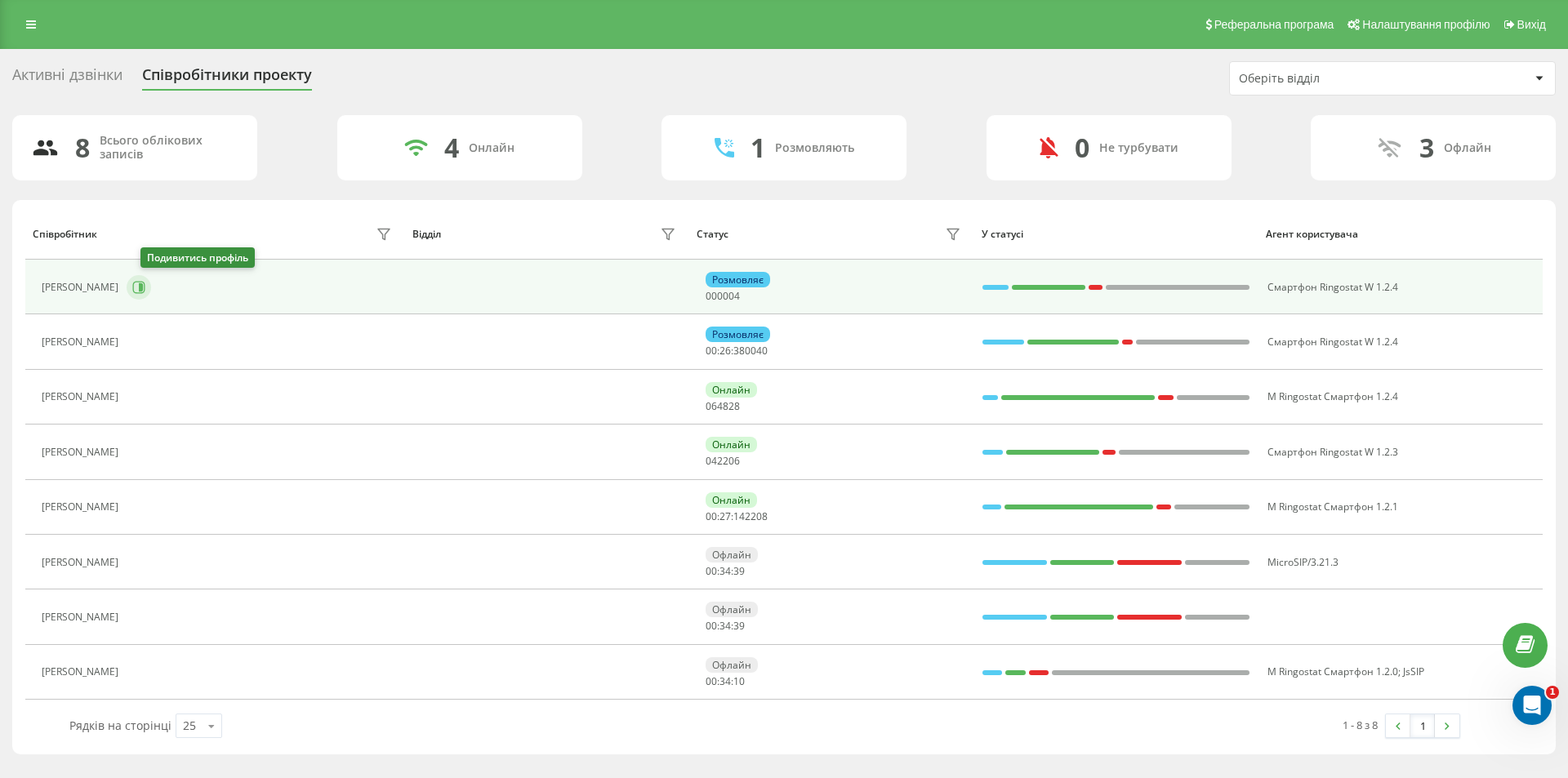
click at [145, 293] on icon at bounding box center [139, 287] width 12 height 12
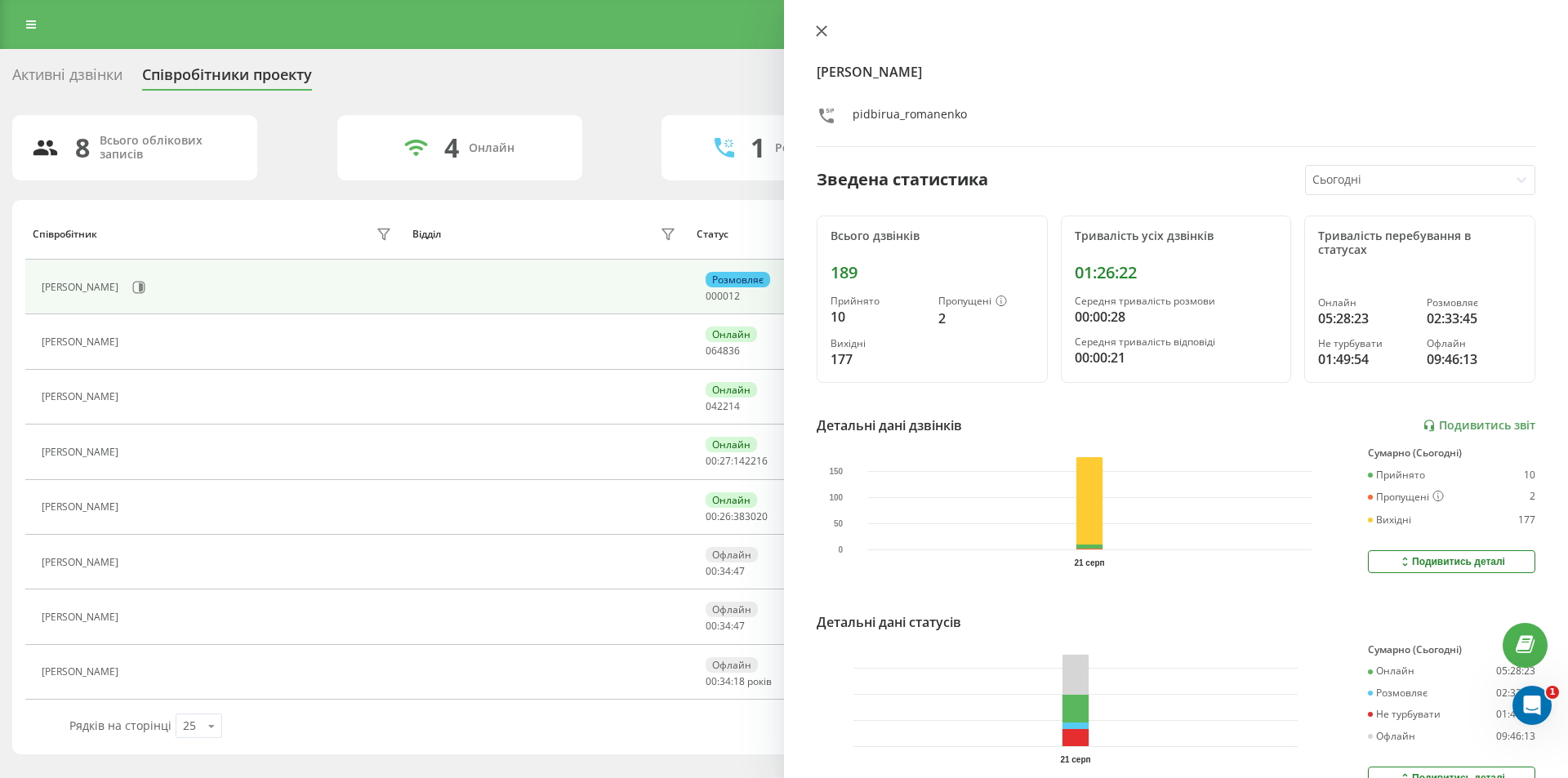
click at [819, 32] on icon at bounding box center [821, 31] width 11 height 11
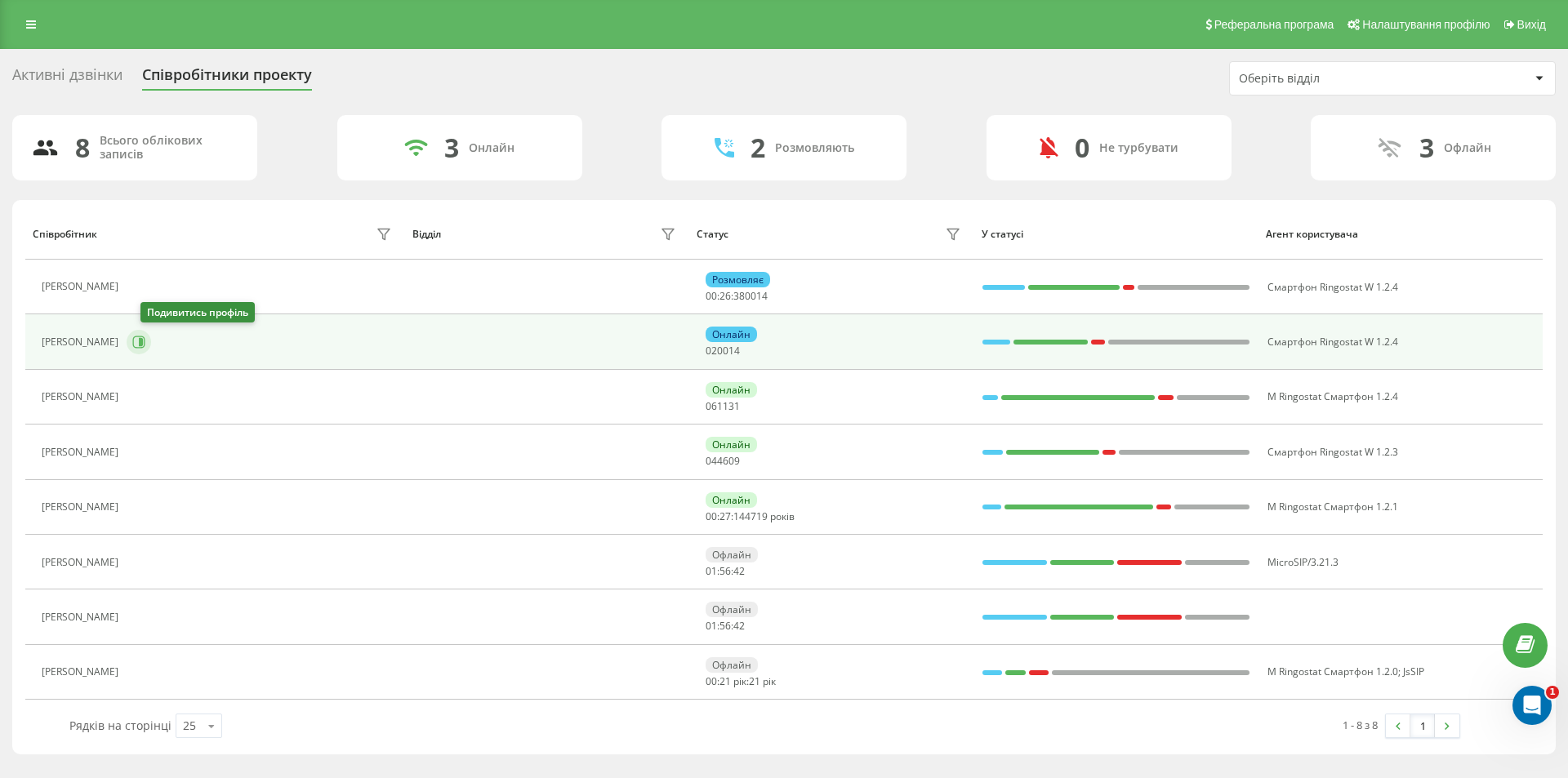
click at [143, 345] on icon at bounding box center [141, 342] width 4 height 9
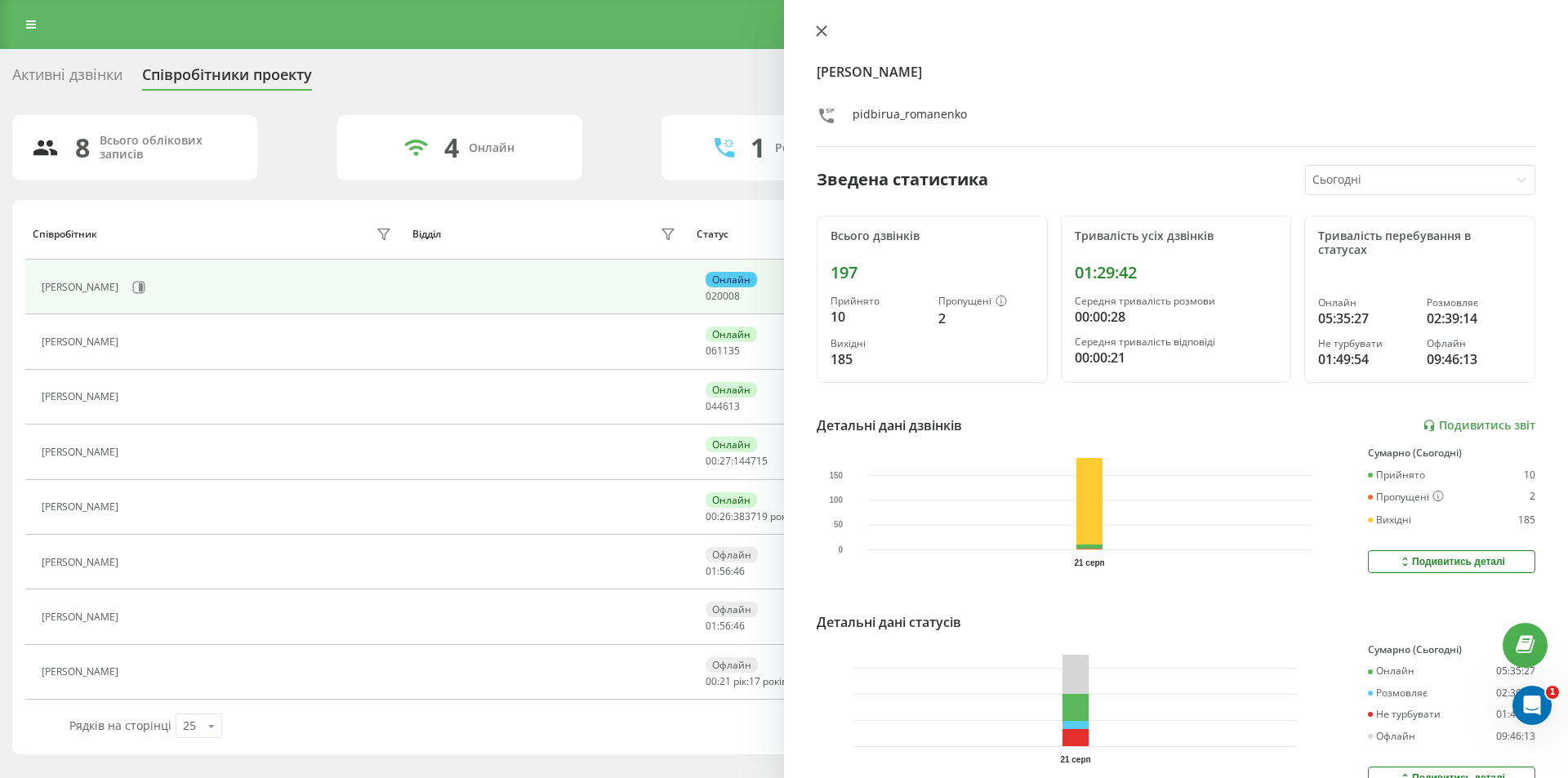
click at [819, 28] on icon at bounding box center [821, 31] width 9 height 9
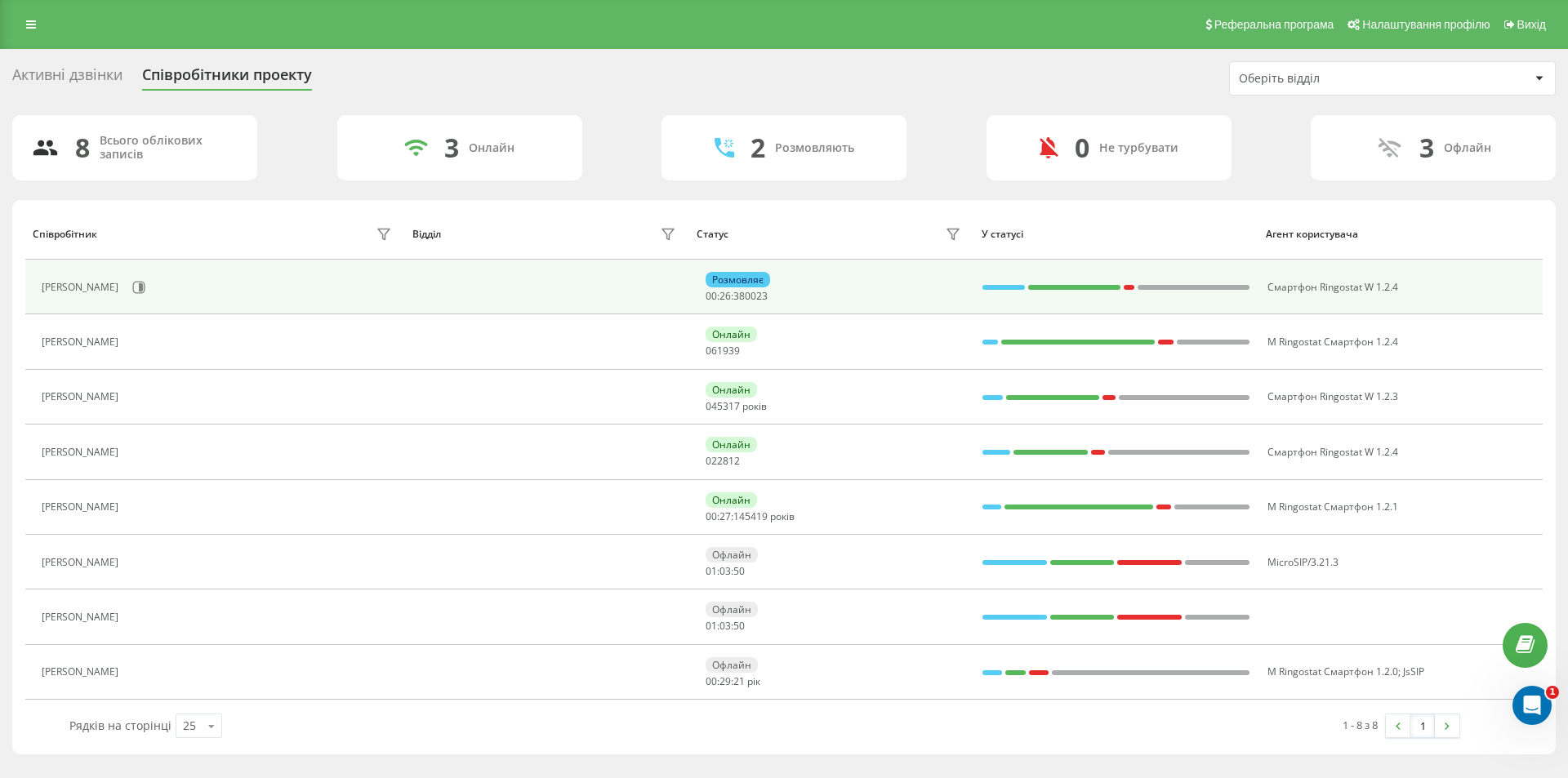
scroll to position [805, 0]
click at [142, 287] on icon at bounding box center [138, 287] width 13 height 13
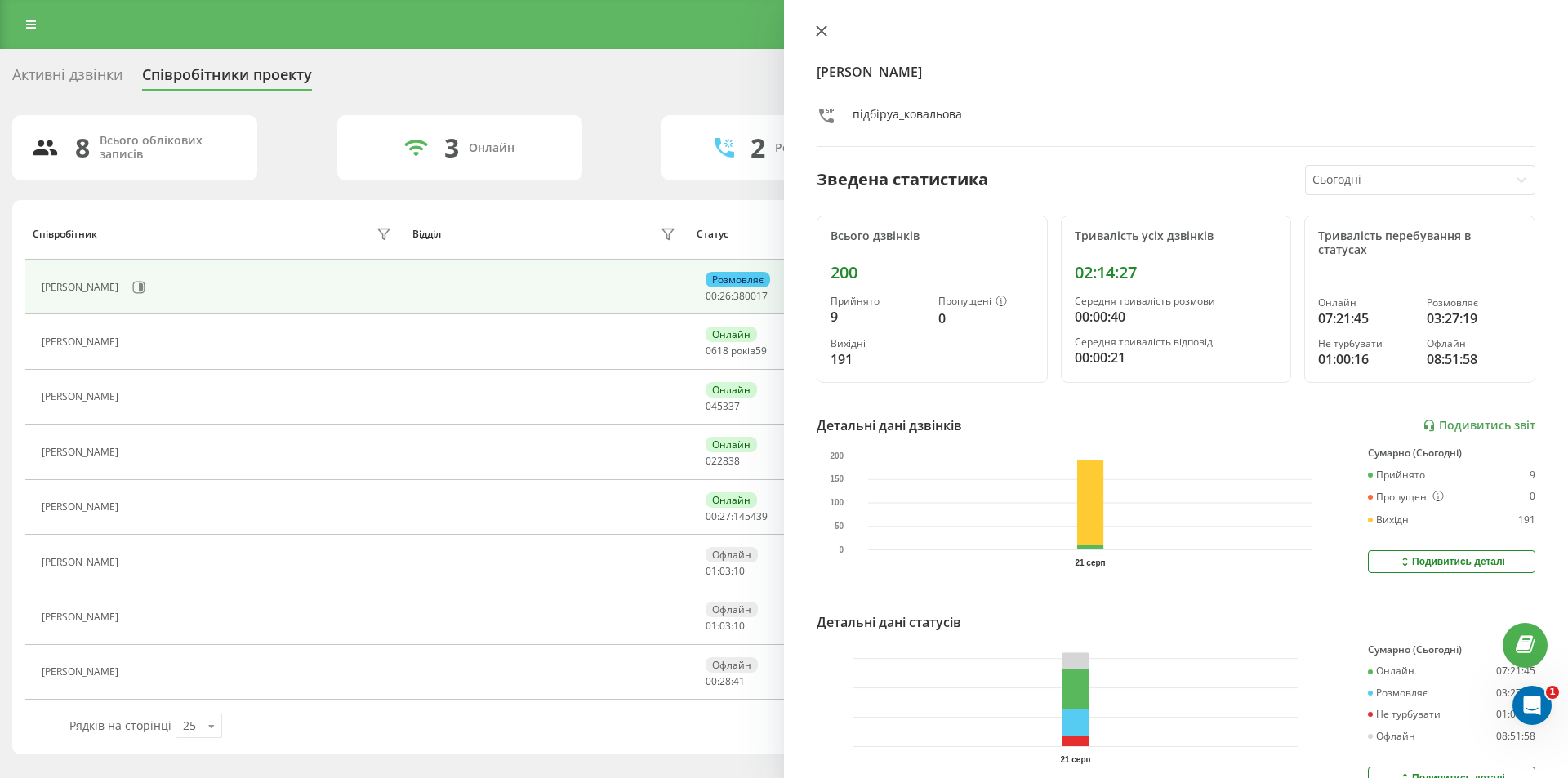
click at [825, 26] on icon at bounding box center [821, 31] width 11 height 11
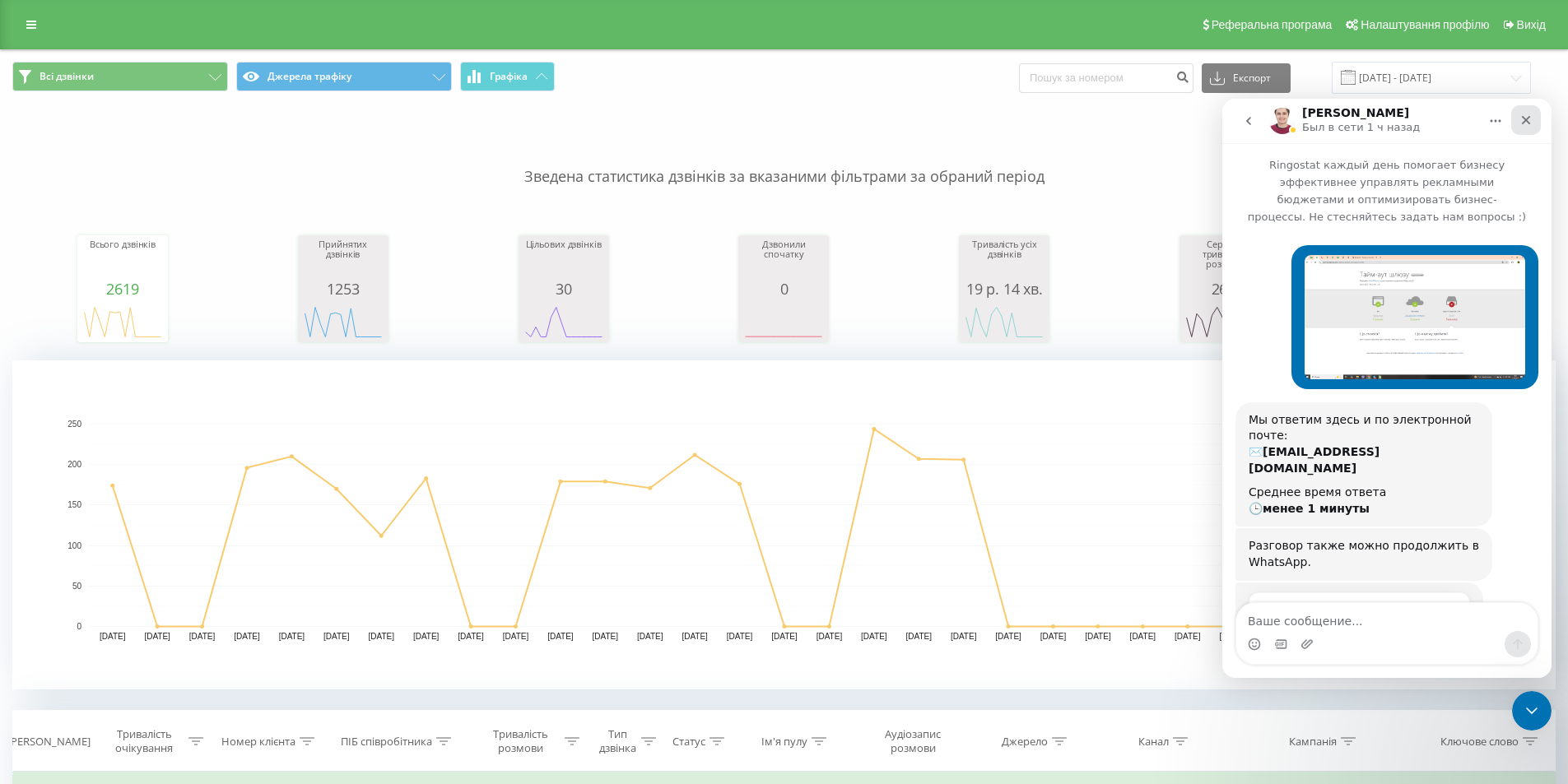
scroll to position [706, 0]
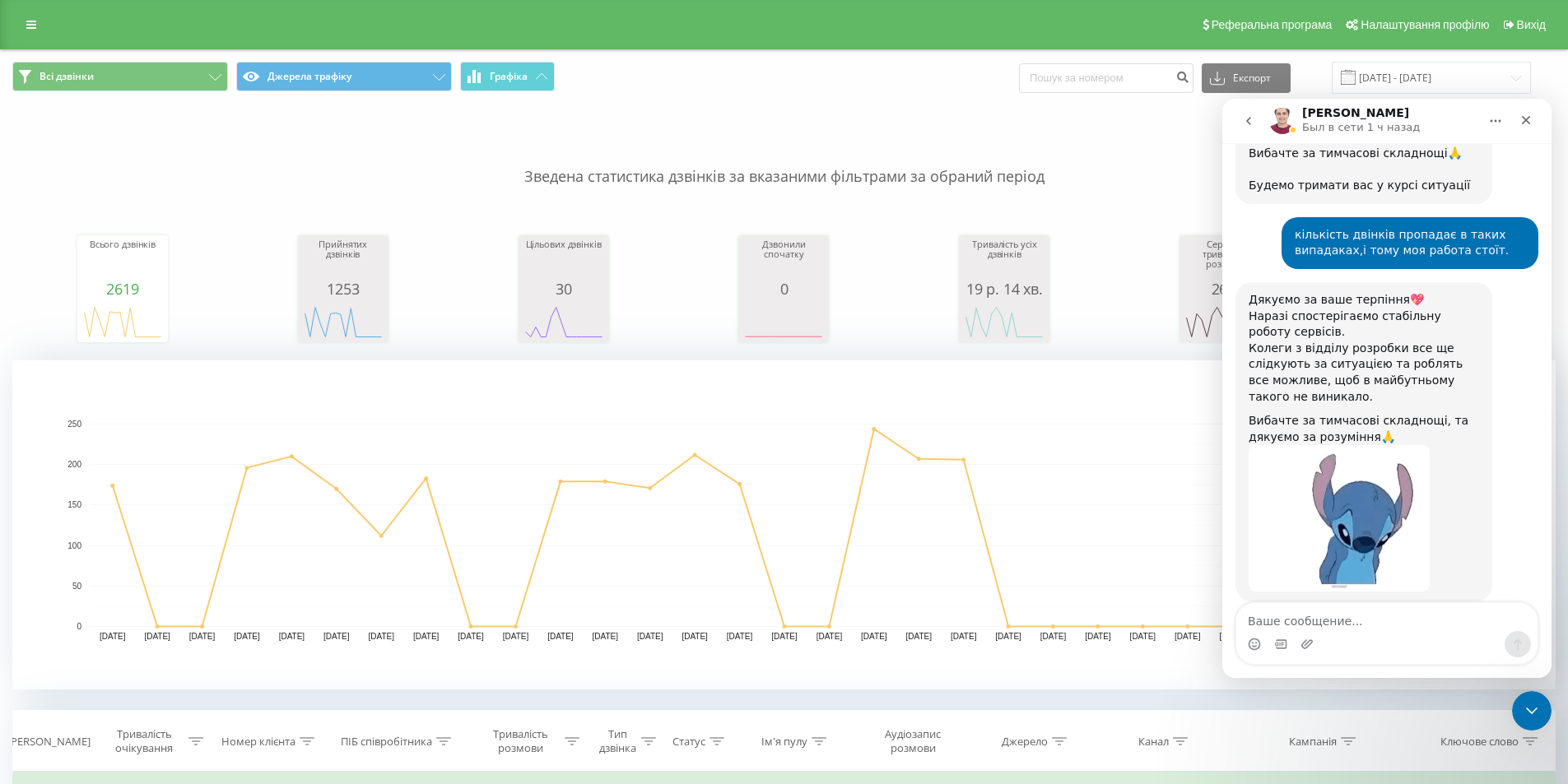
click at [1239, 642] on div "Месенджер Intercom" at bounding box center [1387, 644] width 301 height 27
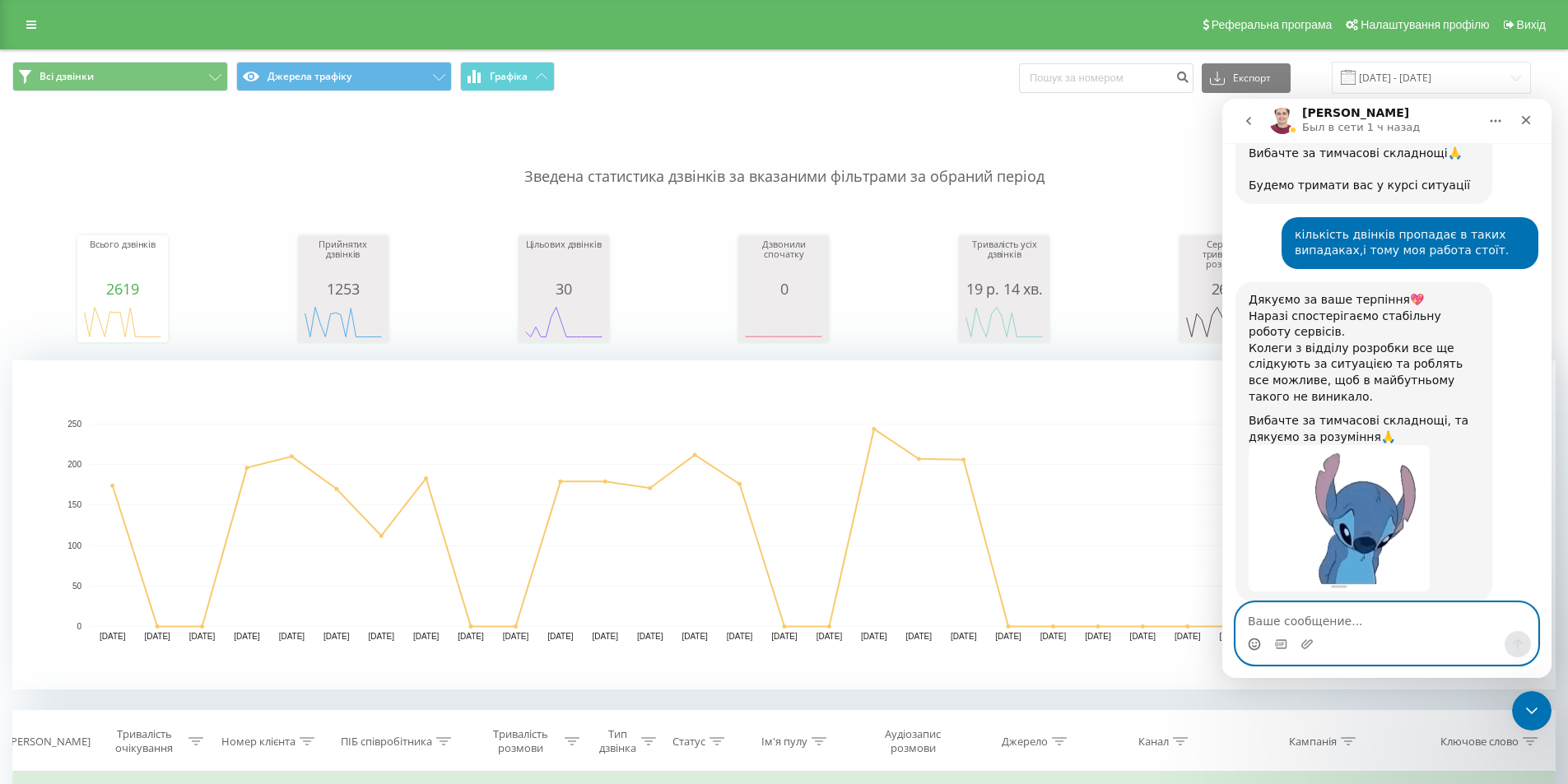
click at [1257, 639] on icon "Средство выбора эмодзи" at bounding box center [1254, 644] width 13 height 13
click at [1255, 645] on icon "Средство выбора эмодзи" at bounding box center [1254, 644] width 13 height 13
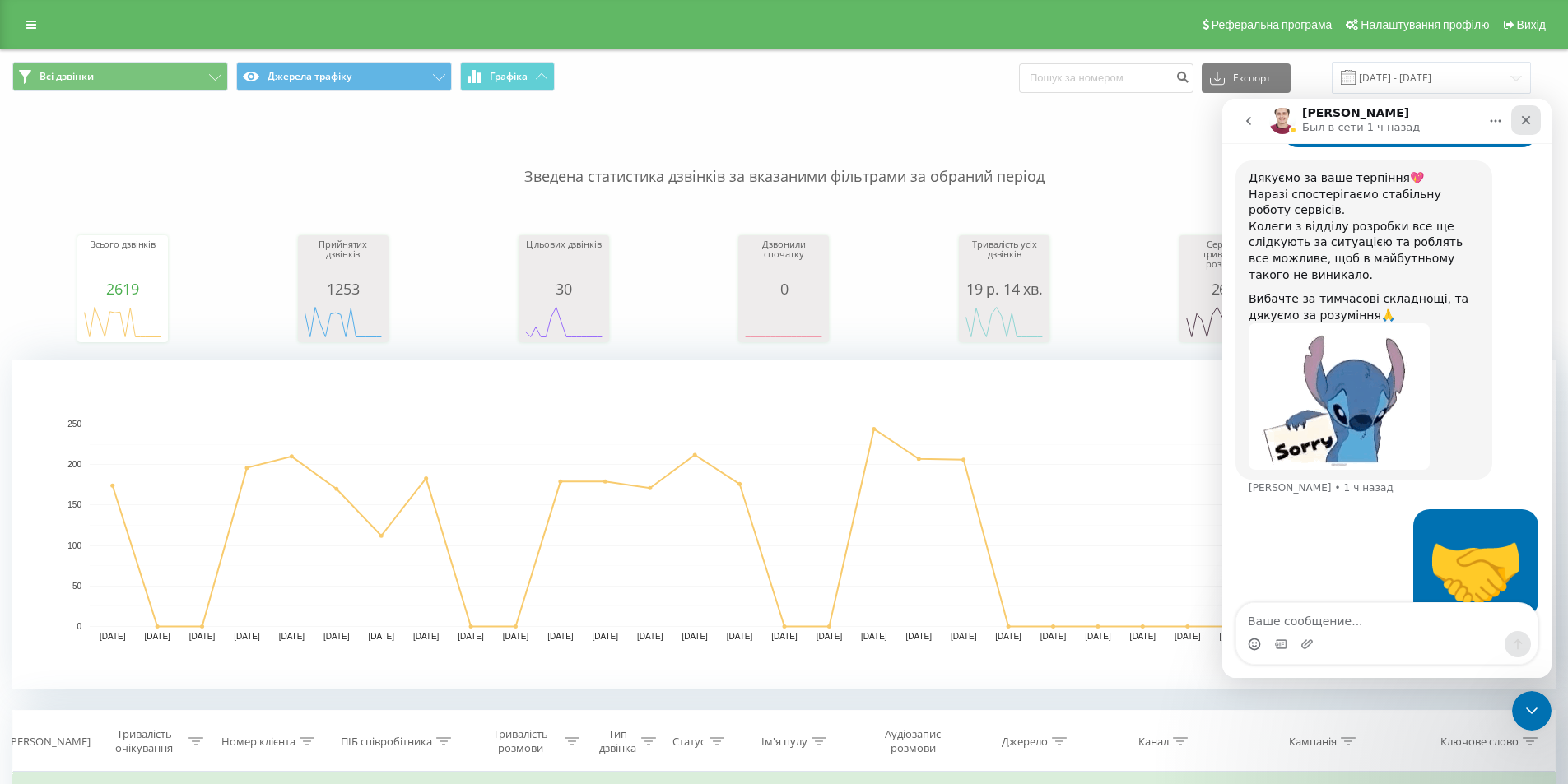
click at [1532, 116] on icon "Закрыть" at bounding box center [1526, 119] width 13 height 13
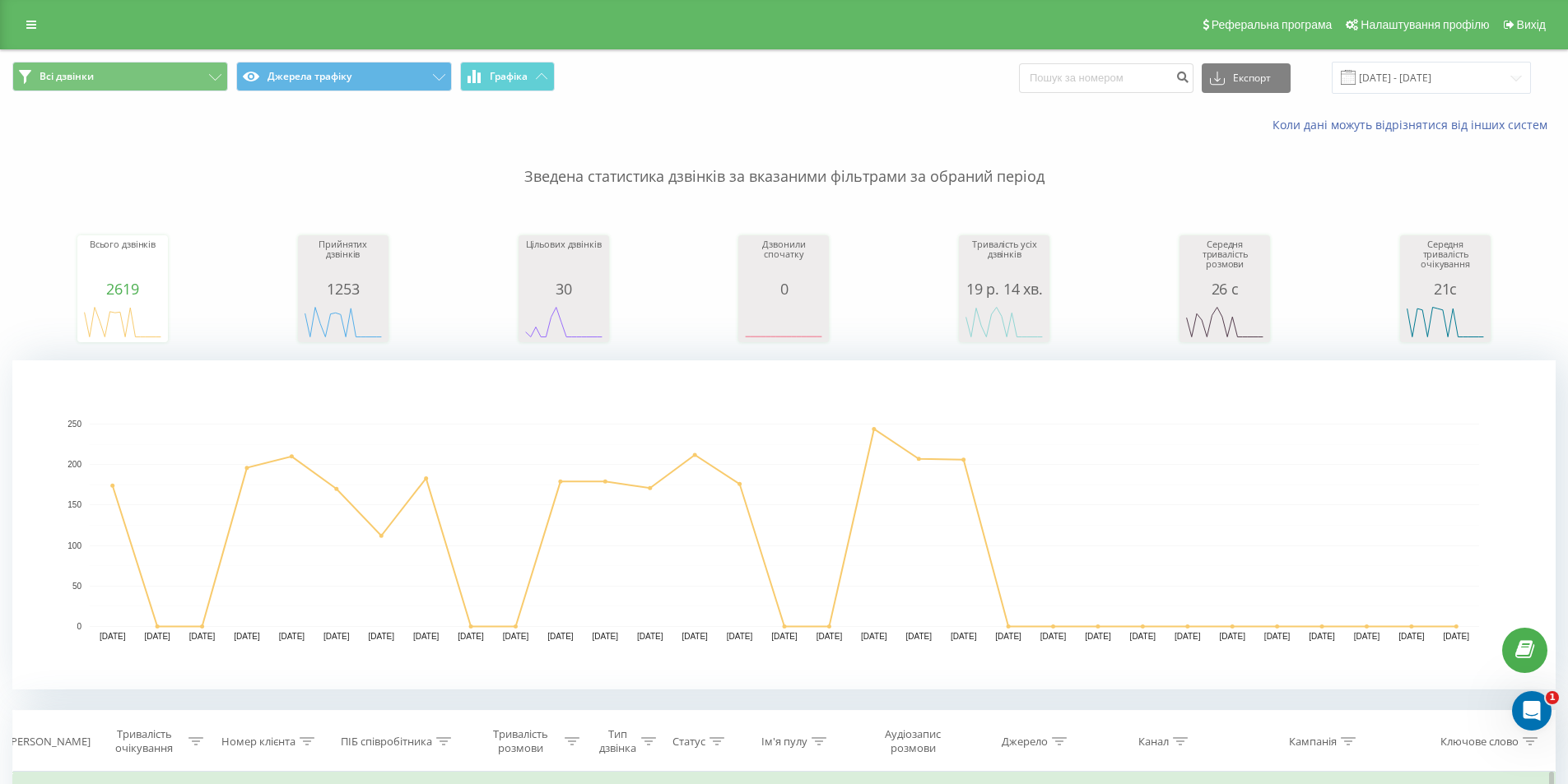
scroll to position [795, 0]
